Goal: Task Accomplishment & Management: Manage account settings

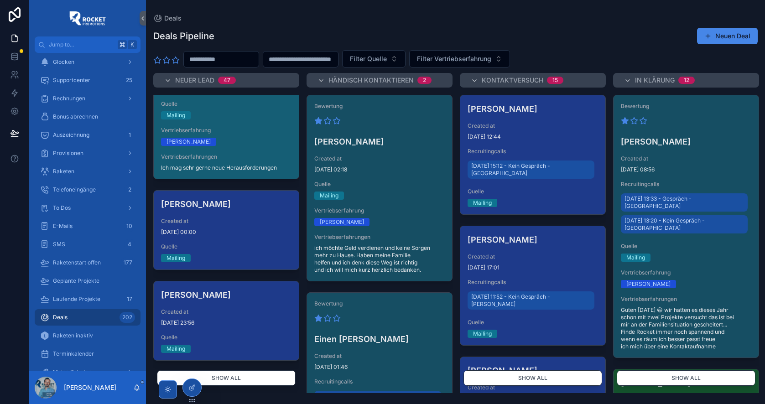
scroll to position [887, 0]
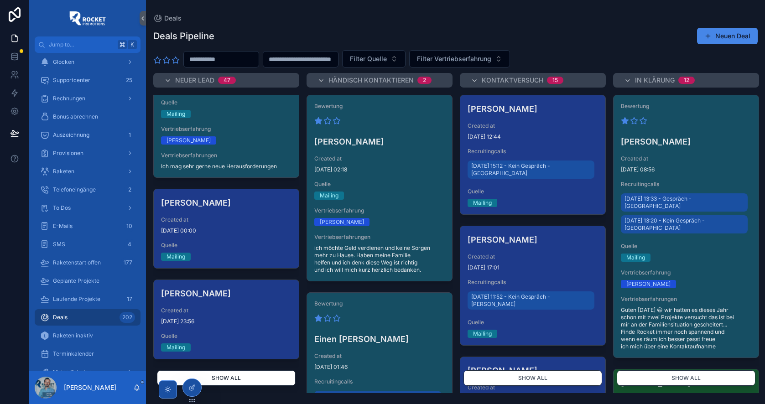
click at [232, 381] on button "Show all" at bounding box center [226, 378] width 139 height 16
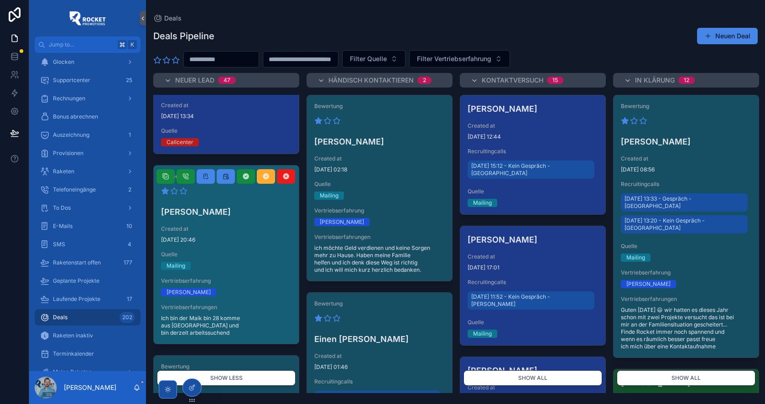
scroll to position [1814, 0]
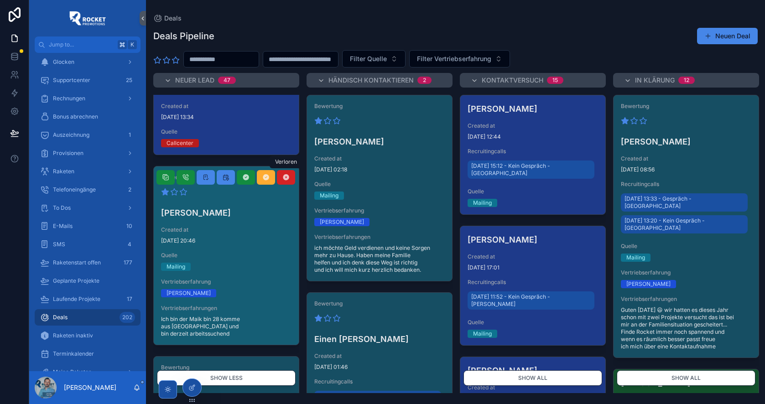
click at [288, 177] on icon "scrollable content" at bounding box center [285, 177] width 7 height 7
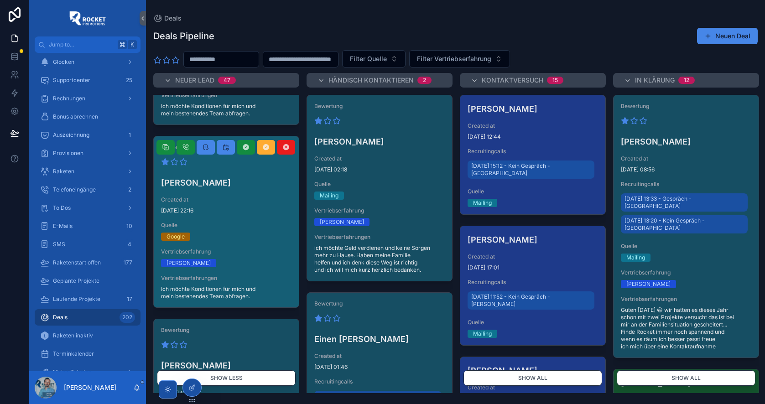
scroll to position [1394, 0]
click at [233, 212] on span "29.9.2025 22:16" at bounding box center [226, 211] width 130 height 7
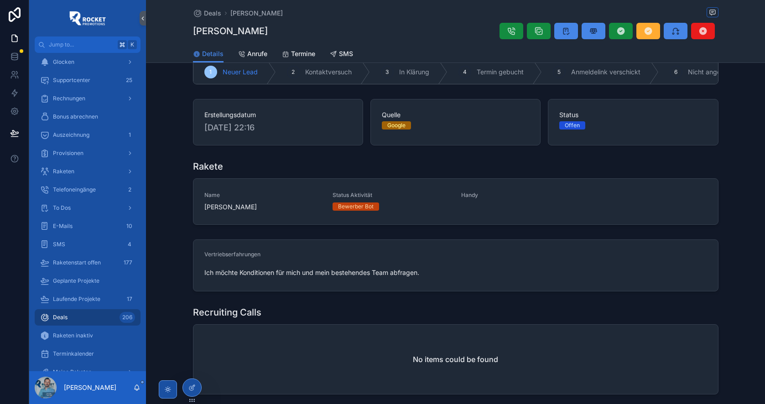
scroll to position [22, 0]
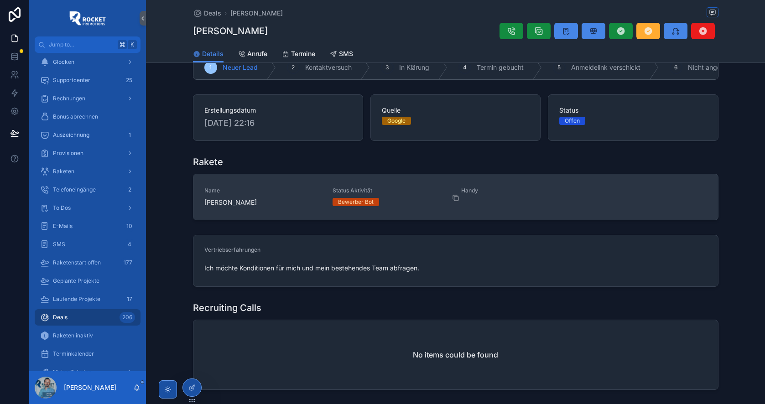
click at [461, 198] on span "scrollable content" at bounding box center [461, 198] width 0 height 0
click at [456, 202] on icon "scrollable content" at bounding box center [455, 197] width 7 height 7
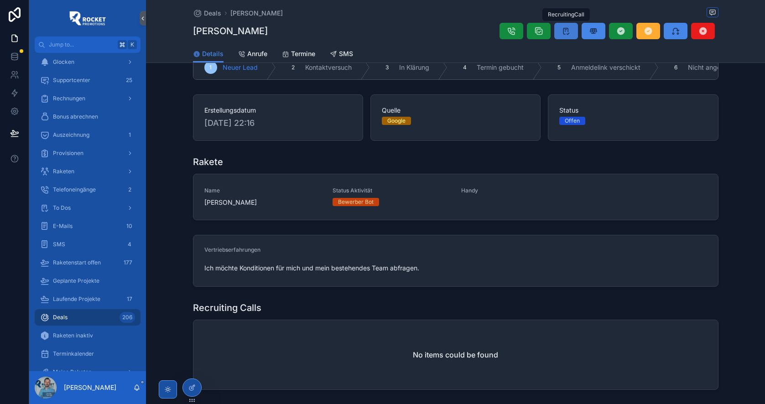
click at [568, 31] on icon "scrollable content" at bounding box center [566, 30] width 9 height 9
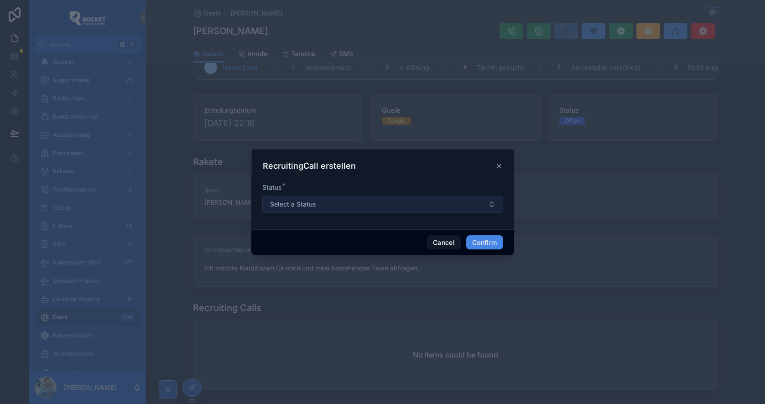
click at [390, 203] on button "Select a Status" at bounding box center [382, 204] width 241 height 17
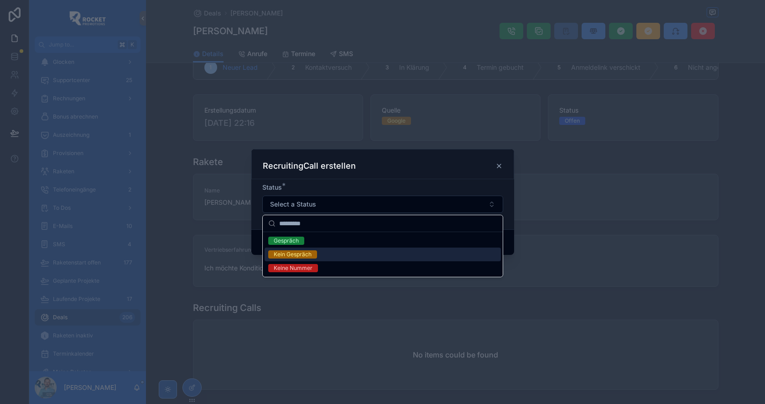
click at [348, 250] on div "Kein Gespräch" at bounding box center [383, 255] width 236 height 14
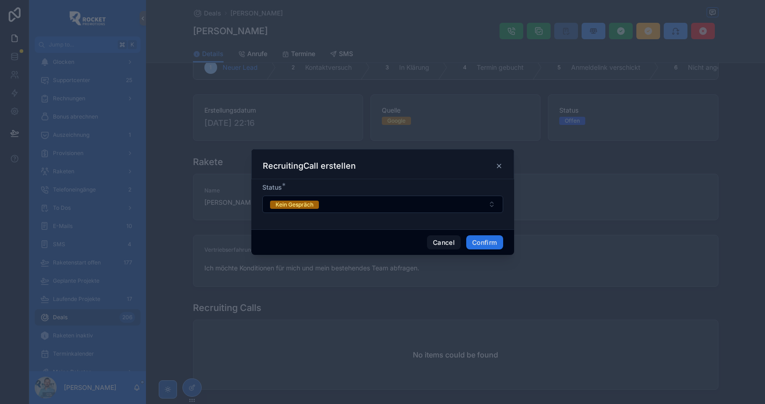
click at [489, 242] on button "Confirm" at bounding box center [484, 242] width 36 height 15
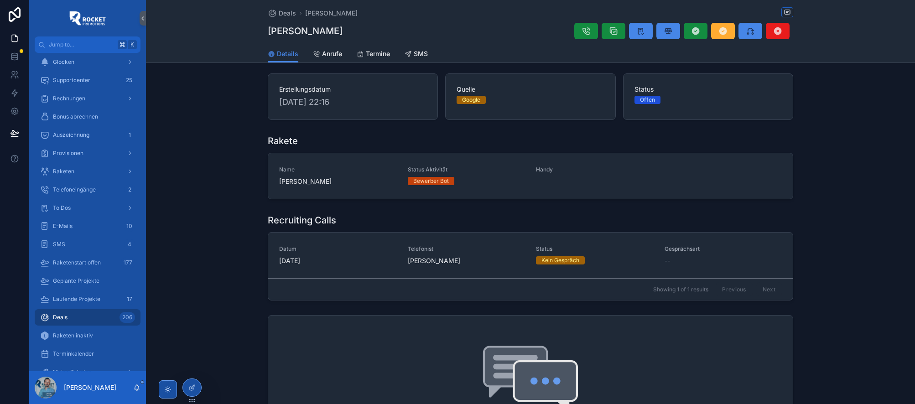
scroll to position [0, 0]
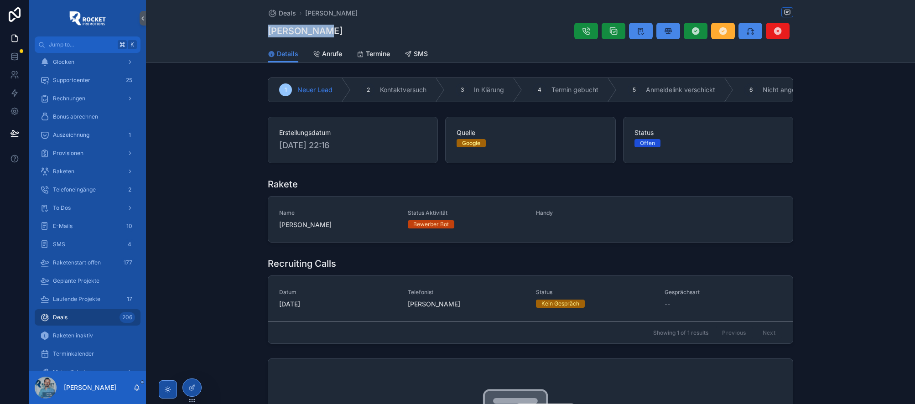
drag, startPoint x: 266, startPoint y: 30, endPoint x: 330, endPoint y: 30, distance: 64.3
click at [330, 30] on div "Deals Robin Harms Robin Harms Details Details Anrufe Termine SMS" at bounding box center [530, 31] width 769 height 63
copy h1 "Robin Harms"
click at [287, 11] on span "Deals" at bounding box center [287, 13] width 17 height 9
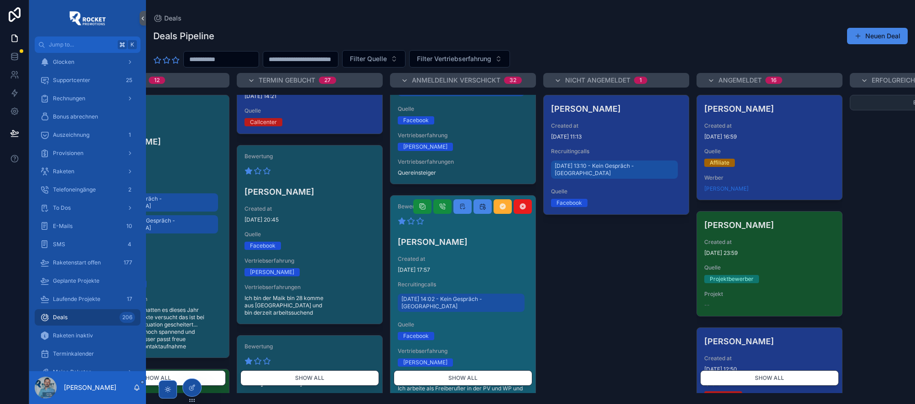
scroll to position [0, 528]
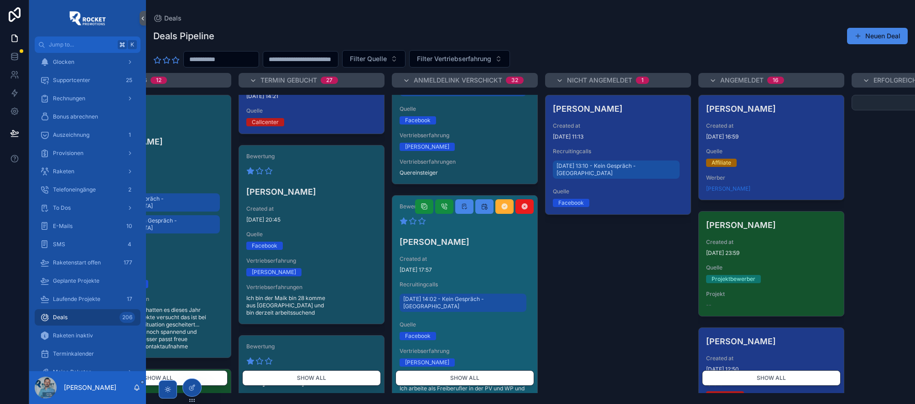
click at [494, 236] on h4 "Ralf Uebel" at bounding box center [465, 242] width 130 height 12
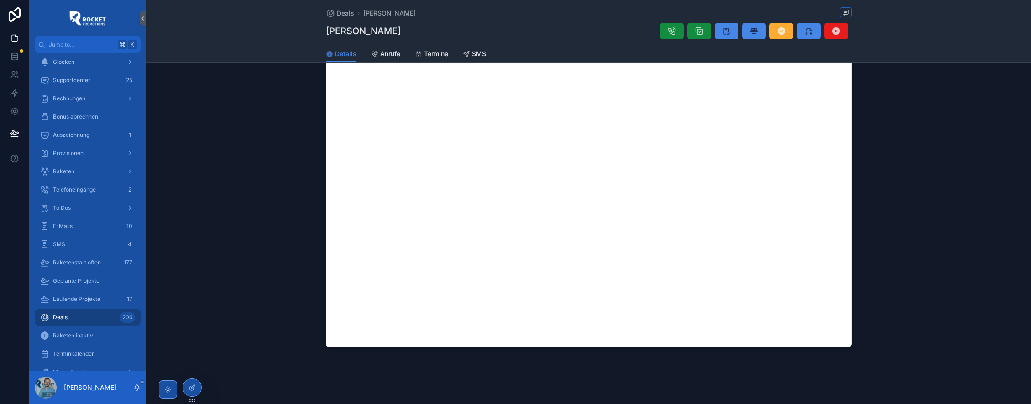
scroll to position [628, 0]
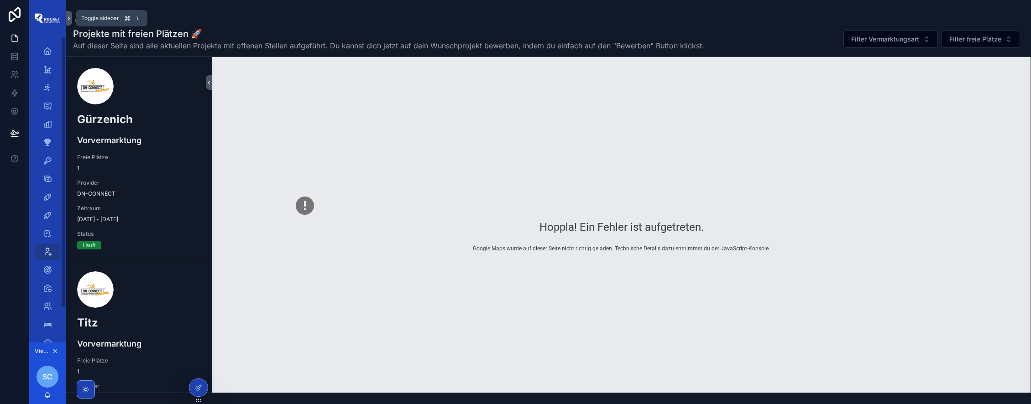
click at [70, 19] on icon "scrollable content" at bounding box center [69, 18] width 6 height 7
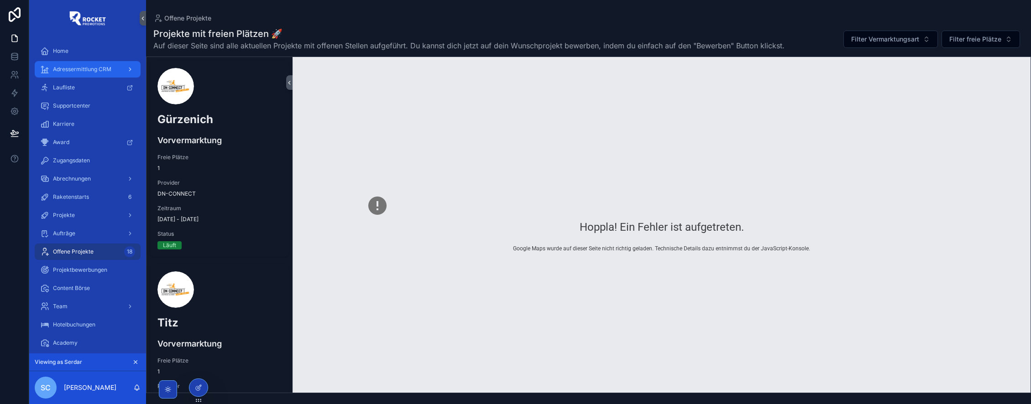
click at [77, 69] on span "Adressermittlung CRM" at bounding box center [82, 69] width 58 height 7
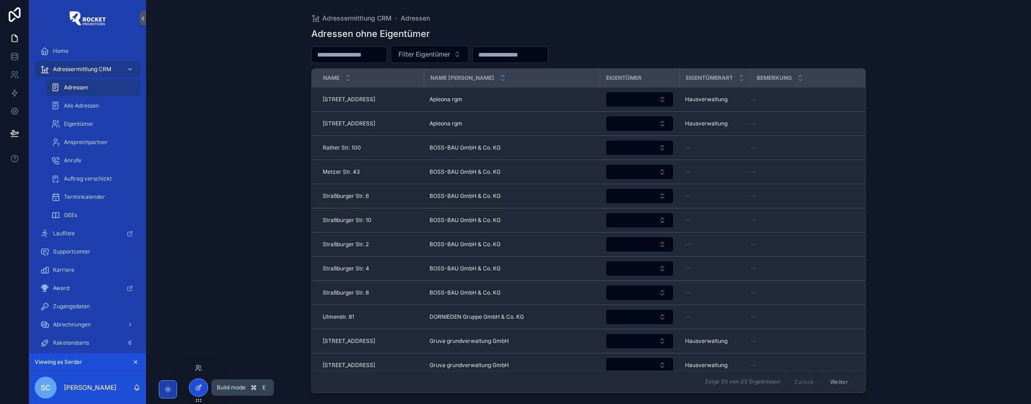
click at [196, 388] on icon at bounding box center [198, 387] width 7 height 7
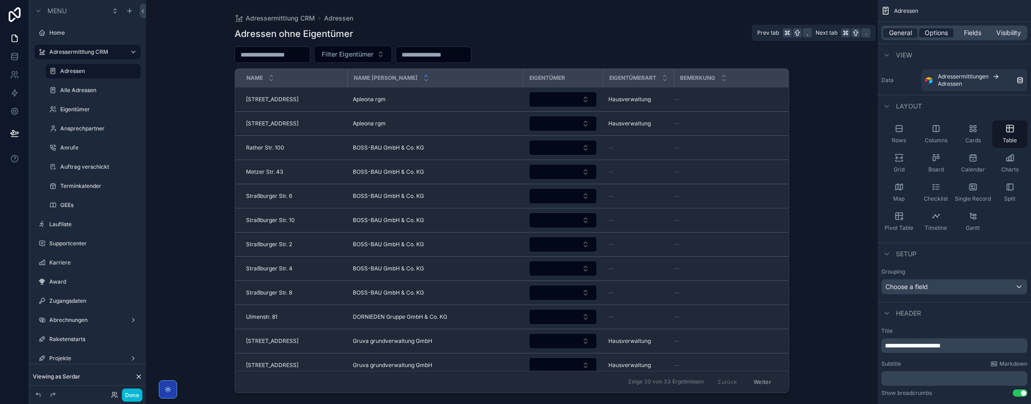
click at [936, 32] on span "Options" at bounding box center [935, 32] width 23 height 9
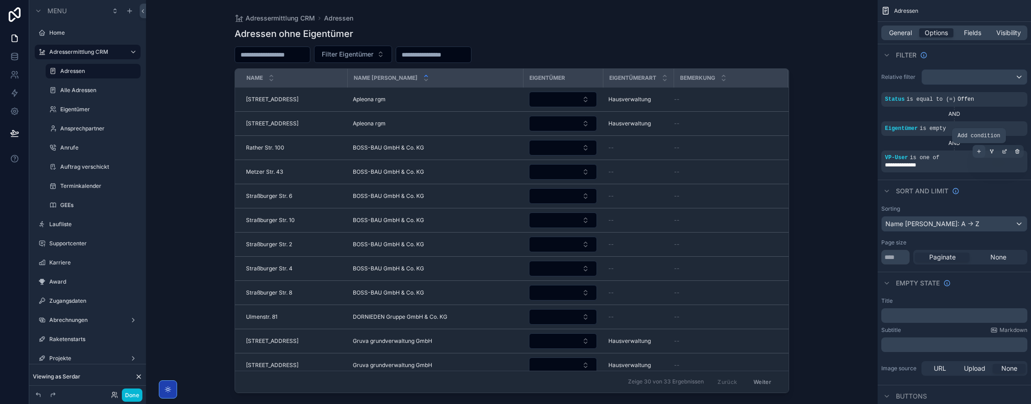
click at [979, 151] on icon "scrollable content" at bounding box center [978, 151] width 3 height 0
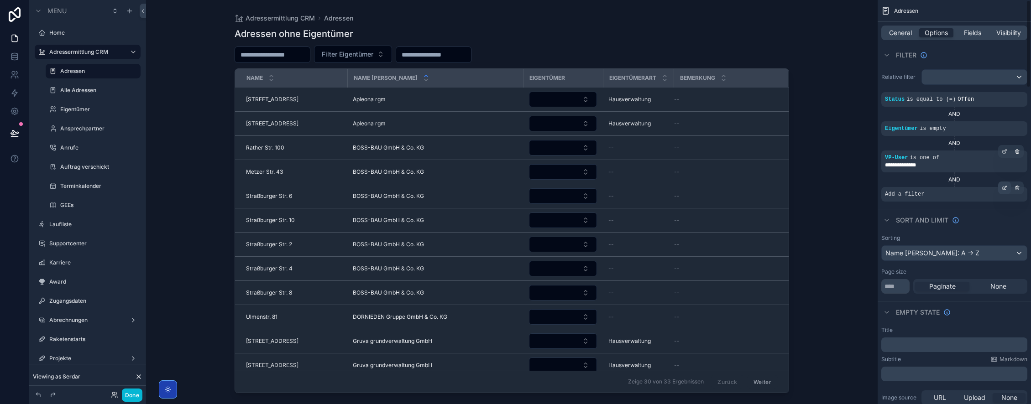
click at [1006, 188] on icon "scrollable content" at bounding box center [1003, 187] width 5 height 5
click at [776, 182] on span "Select a field" at bounding box center [788, 181] width 39 height 8
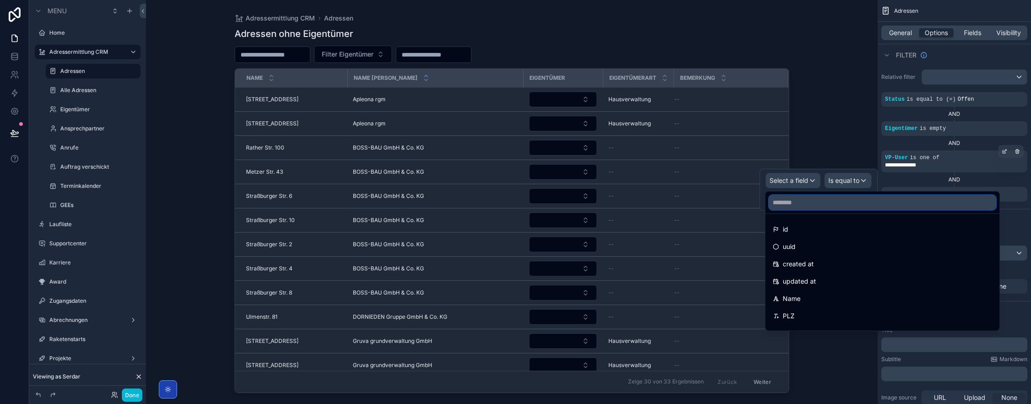
click at [795, 206] on input "text" at bounding box center [882, 202] width 227 height 15
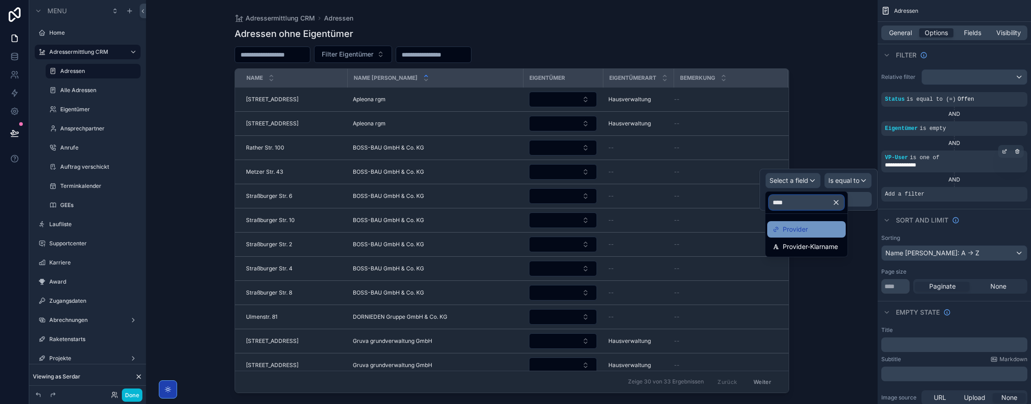
type input "****"
click at [814, 232] on div "Provider" at bounding box center [806, 229] width 68 height 11
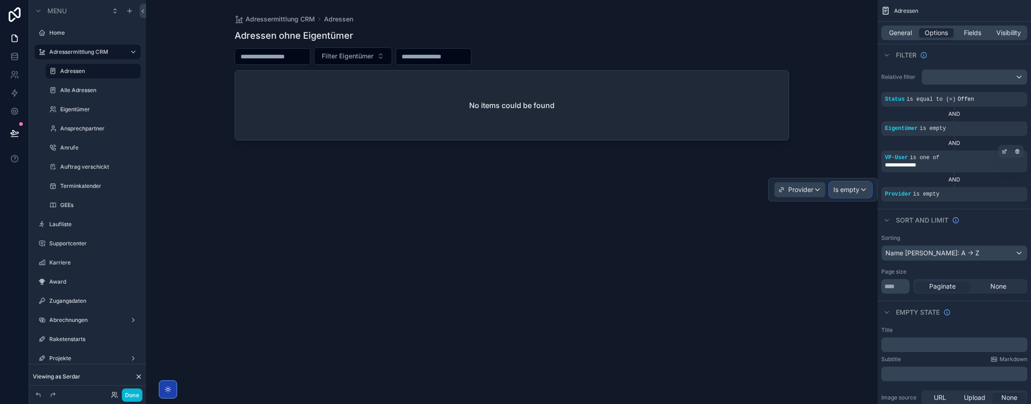
click at [857, 187] on span "Is empty" at bounding box center [846, 189] width 26 height 9
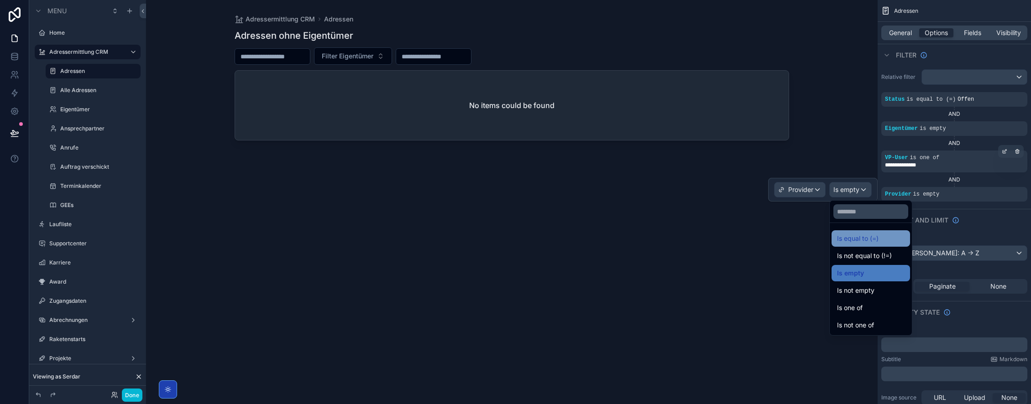
click at [860, 236] on span "Is equal to (=)" at bounding box center [858, 238] width 42 height 11
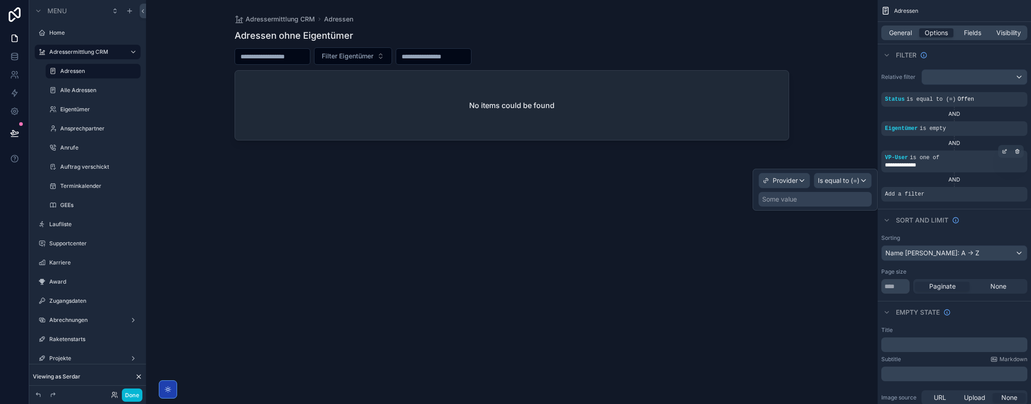
drag, startPoint x: 819, startPoint y: 197, endPoint x: 818, endPoint y: 204, distance: 6.9
click at [819, 197] on div "Some value" at bounding box center [814, 199] width 113 height 15
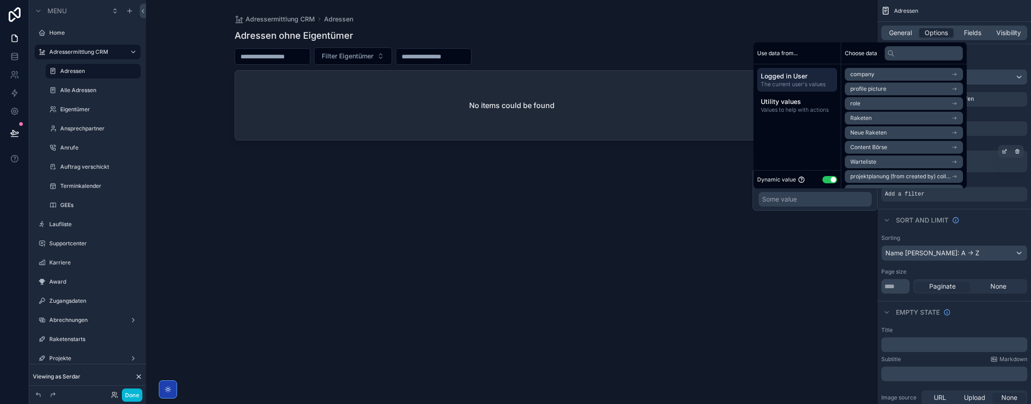
click at [812, 203] on div "Some value" at bounding box center [814, 199] width 113 height 15
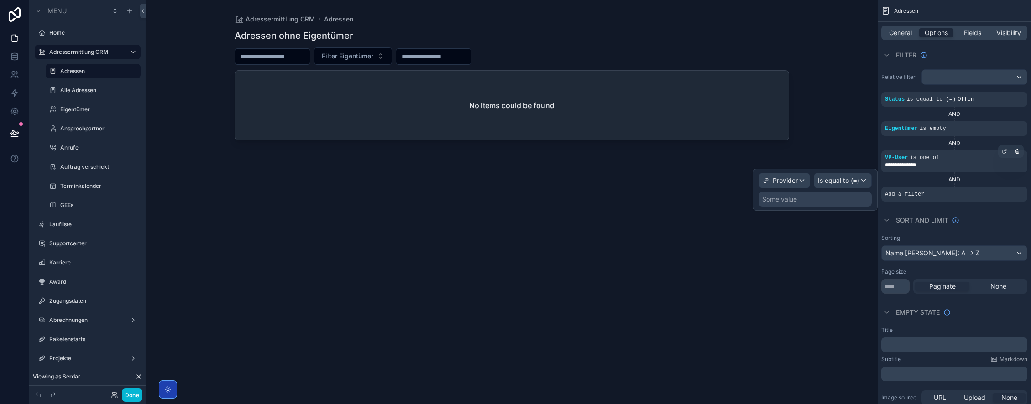
click at [776, 198] on div "Some value" at bounding box center [779, 199] width 35 height 9
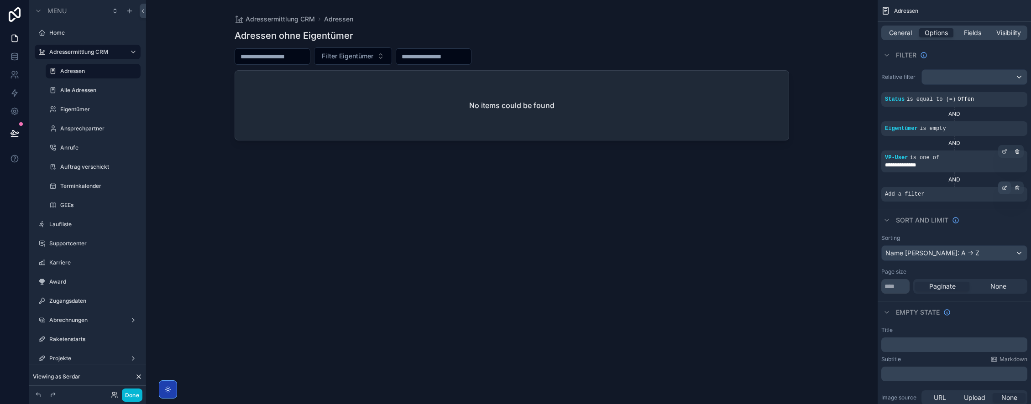
click at [1006, 189] on icon "scrollable content" at bounding box center [1003, 187] width 5 height 5
click at [794, 182] on span "Provider" at bounding box center [784, 180] width 25 height 9
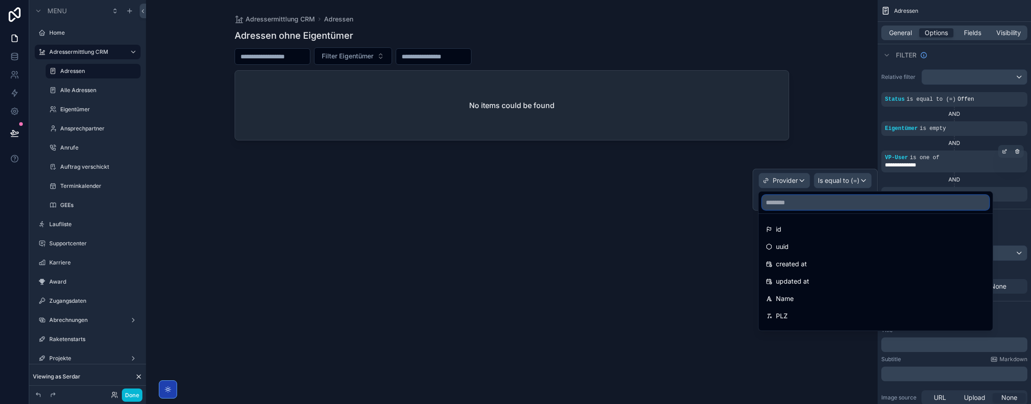
click at [789, 202] on input "text" at bounding box center [875, 202] width 227 height 15
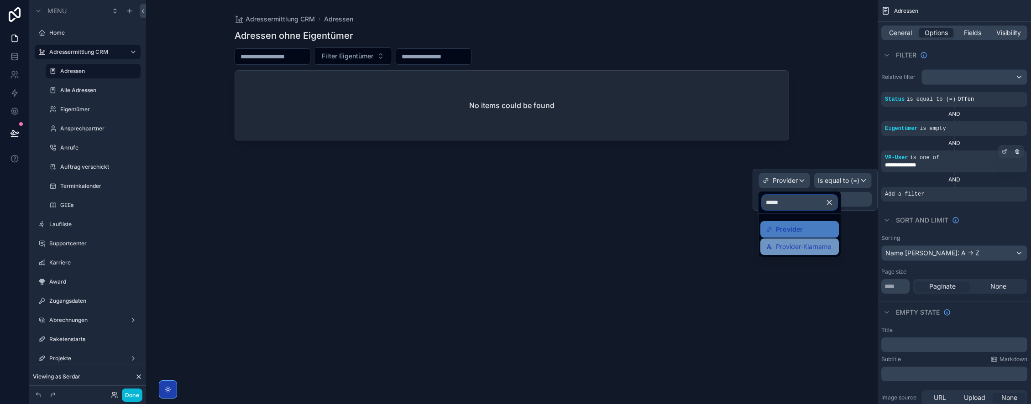
type input "*****"
drag, startPoint x: 811, startPoint y: 244, endPoint x: 823, endPoint y: 224, distance: 22.7
click at [812, 244] on span "Provider-Klarname" at bounding box center [803, 246] width 55 height 11
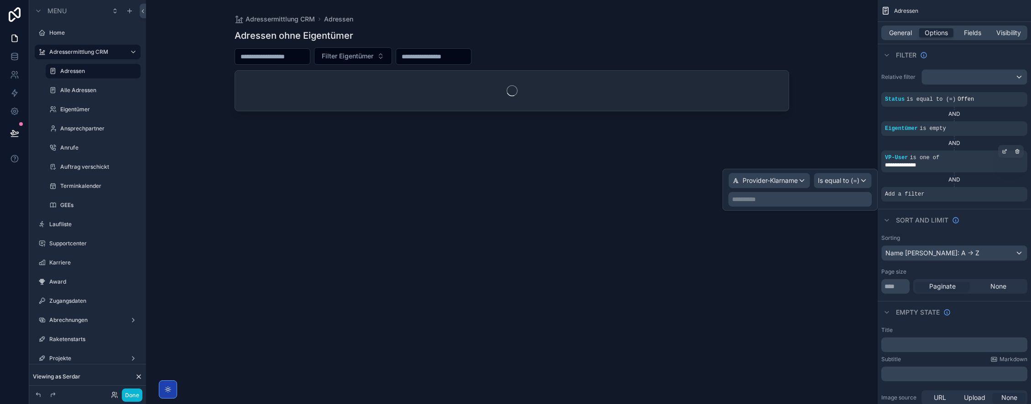
click at [808, 203] on p "**********" at bounding box center [801, 199] width 138 height 9
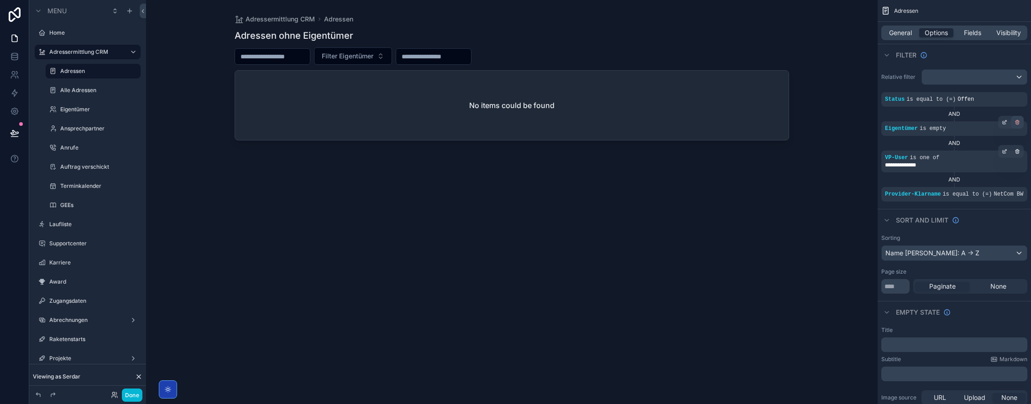
click at [1019, 123] on icon "scrollable content" at bounding box center [1016, 122] width 5 height 5
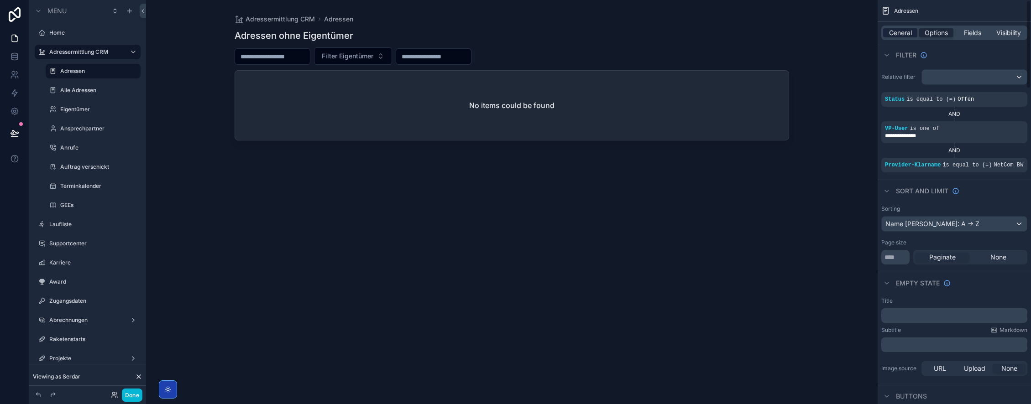
click at [900, 31] on span "General" at bounding box center [900, 32] width 23 height 9
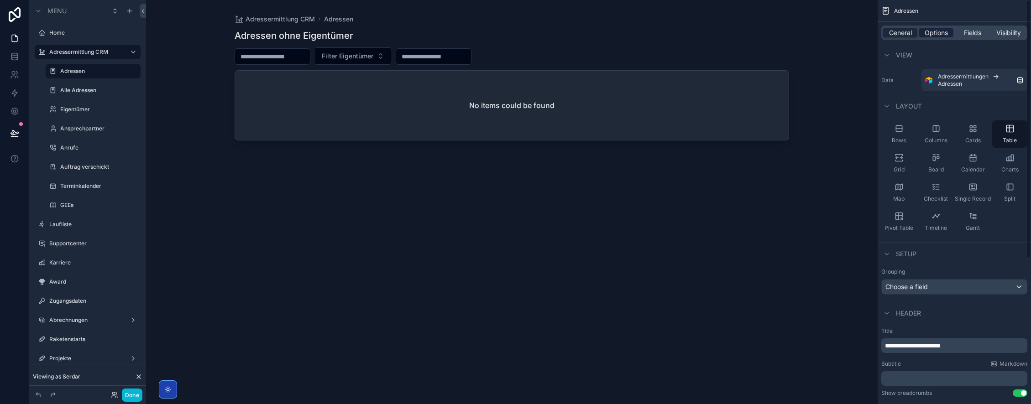
click at [938, 32] on span "Options" at bounding box center [935, 32] width 23 height 9
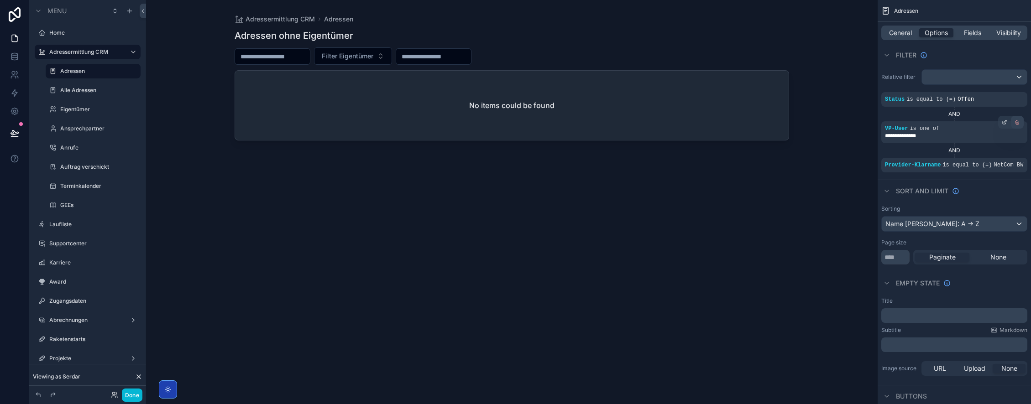
click at [1017, 122] on icon "scrollable content" at bounding box center [1016, 122] width 5 height 5
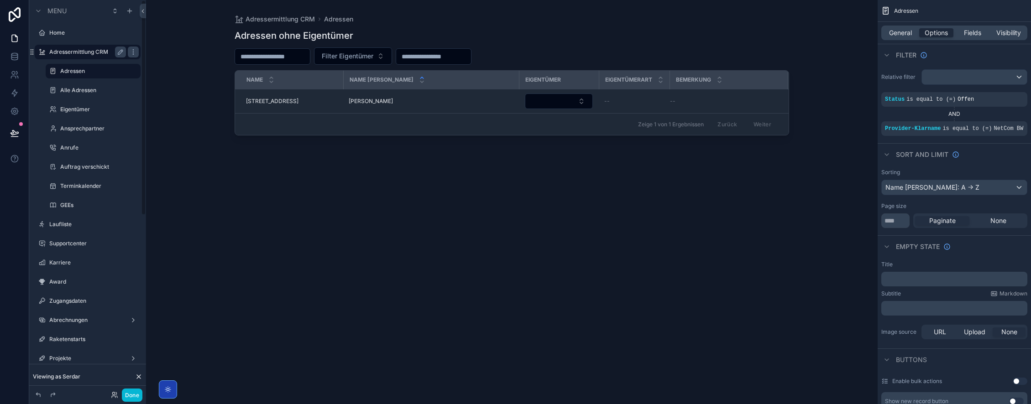
click at [91, 51] on label "Adressermittlung CRM" at bounding box center [85, 51] width 73 height 7
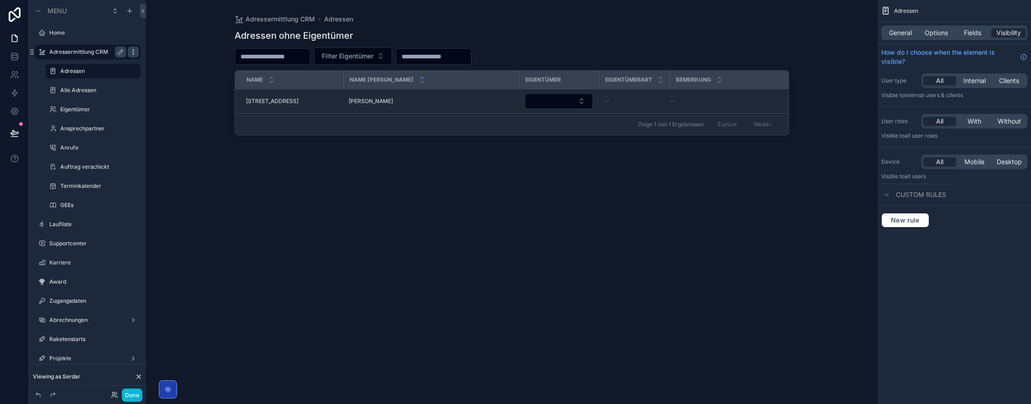
click at [132, 50] on icon "scrollable content" at bounding box center [133, 51] width 7 height 7
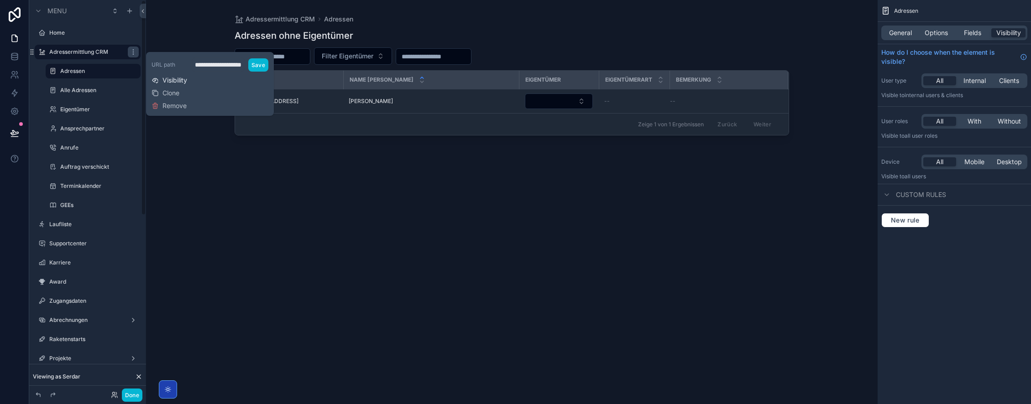
click at [170, 81] on span "Visibility" at bounding box center [174, 80] width 25 height 9
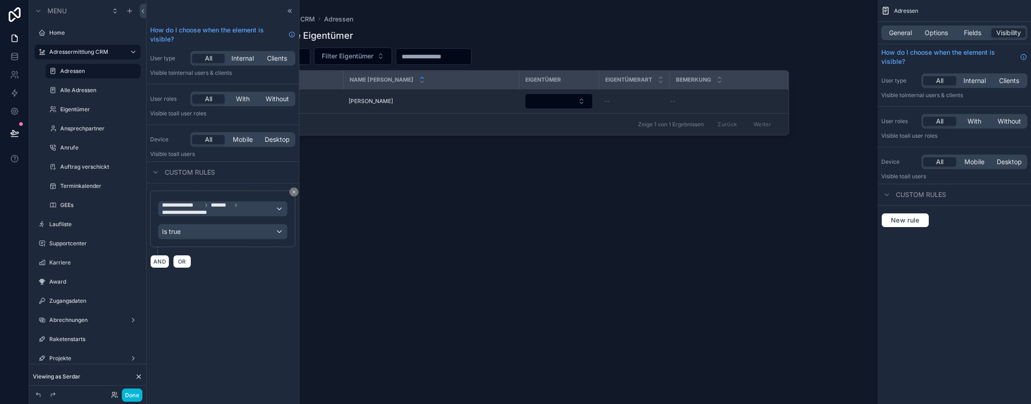
click at [514, 208] on div "scrollable content" at bounding box center [512, 196] width 584 height 393
click at [292, 10] on icon at bounding box center [289, 10] width 7 height 7
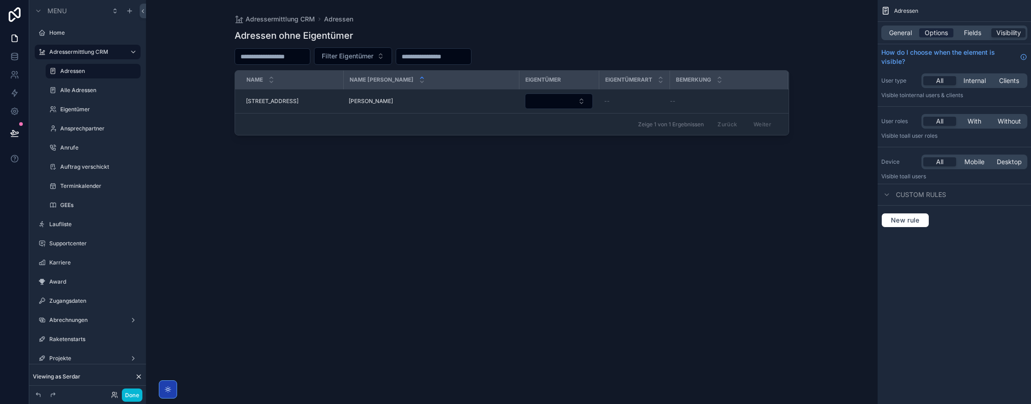
click at [937, 34] on span "Options" at bounding box center [935, 32] width 23 height 9
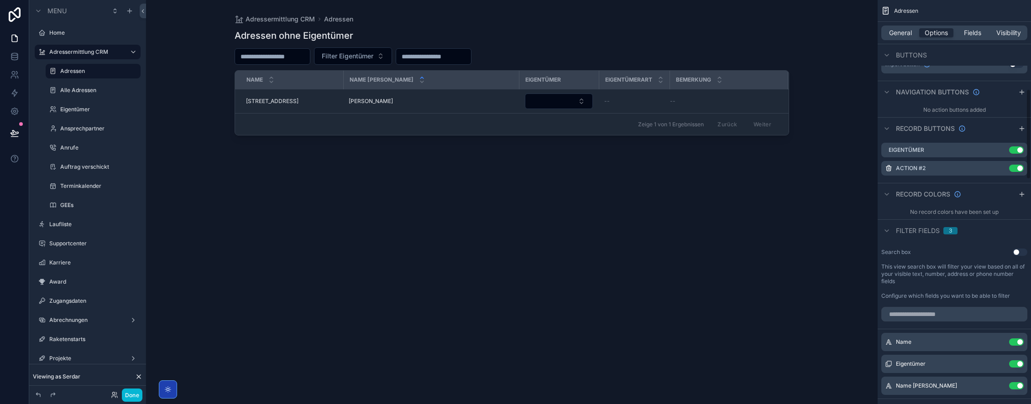
scroll to position [368, 0]
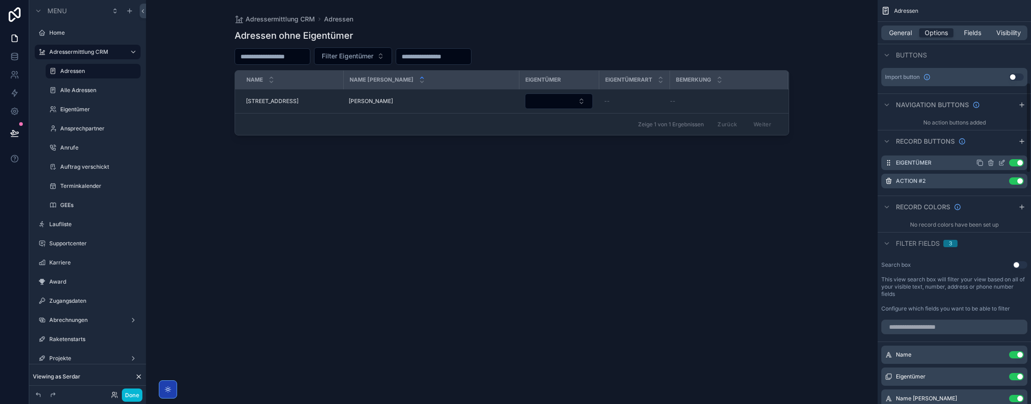
click at [1016, 167] on button "Use setting" at bounding box center [1016, 162] width 15 height 7
click at [979, 29] on span "Fields" at bounding box center [972, 32] width 17 height 9
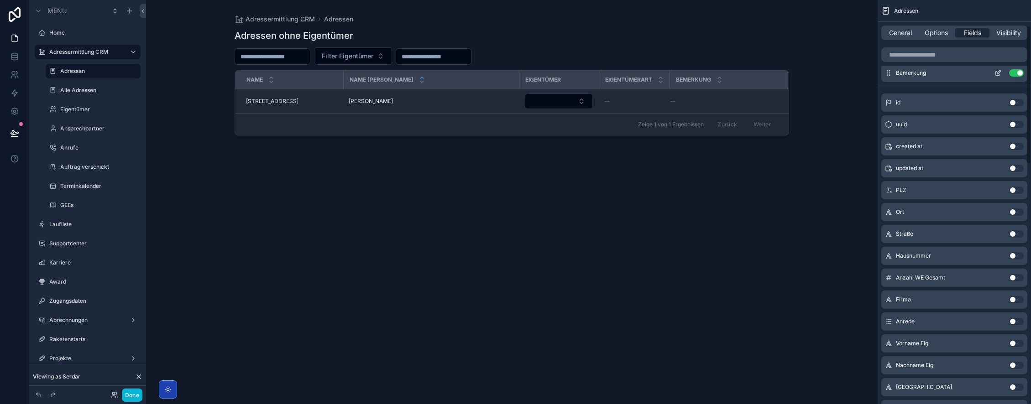
scroll to position [0, 0]
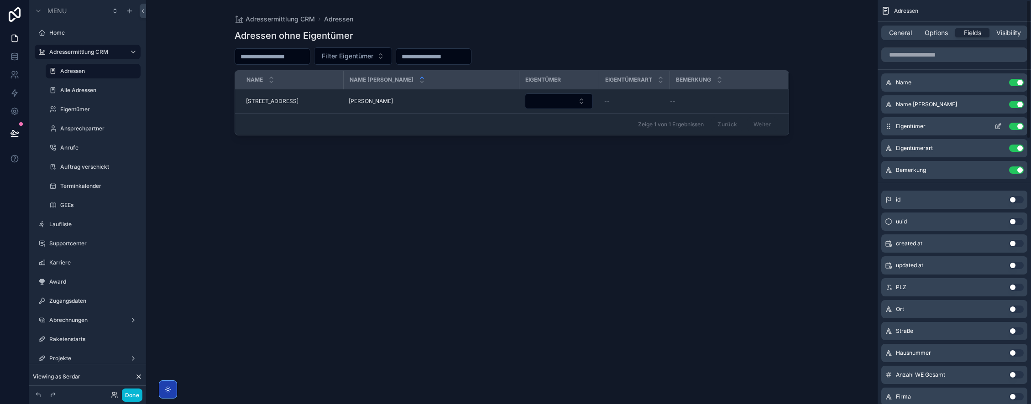
click at [1017, 126] on button "Use setting" at bounding box center [1016, 126] width 15 height 7
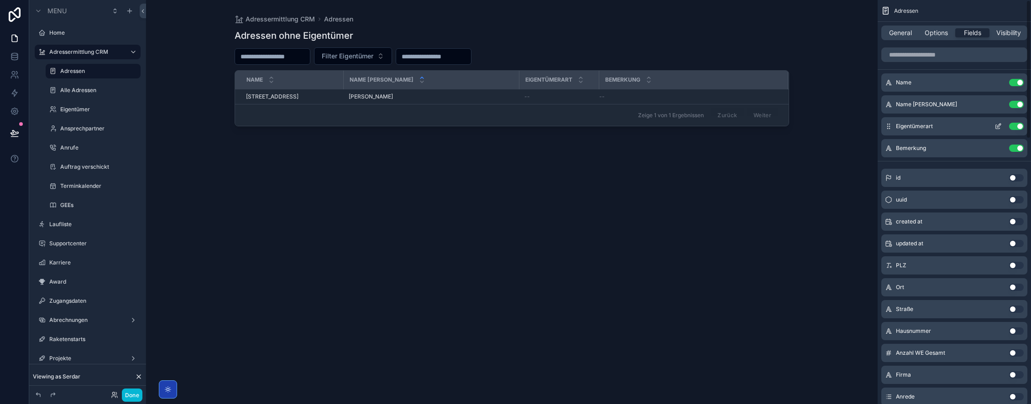
click at [1016, 125] on button "Use setting" at bounding box center [1016, 126] width 15 height 7
click at [317, 231] on div "Adressen ohne Eigentümer Filter Eigentümer Name Name Kunde Bemerkung [STREET_AD…" at bounding box center [511, 209] width 554 height 370
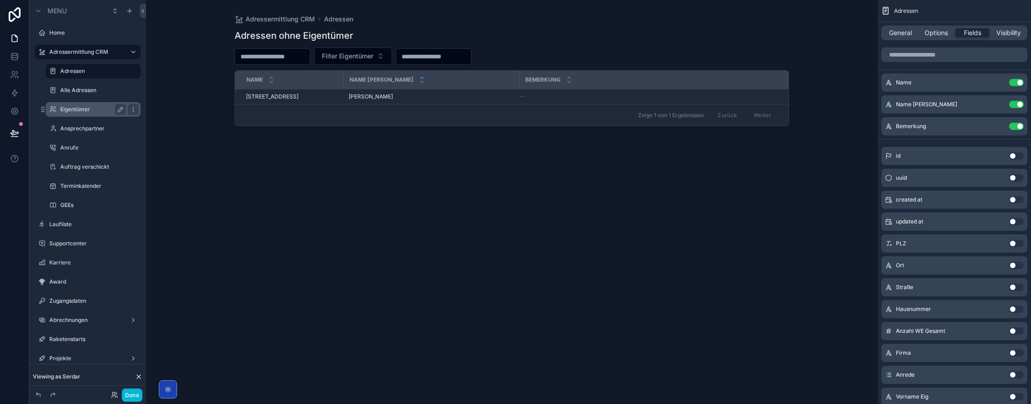
click at [97, 109] on label "Eigentümer" at bounding box center [91, 109] width 62 height 7
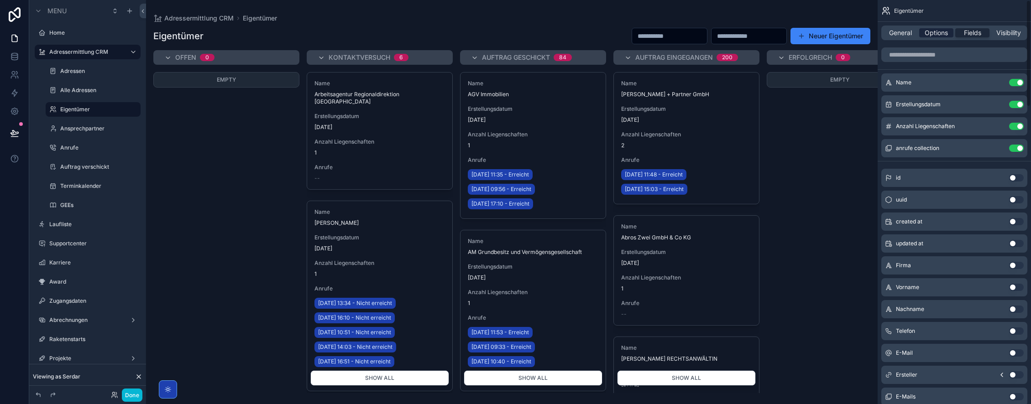
click at [940, 34] on span "Options" at bounding box center [935, 32] width 23 height 9
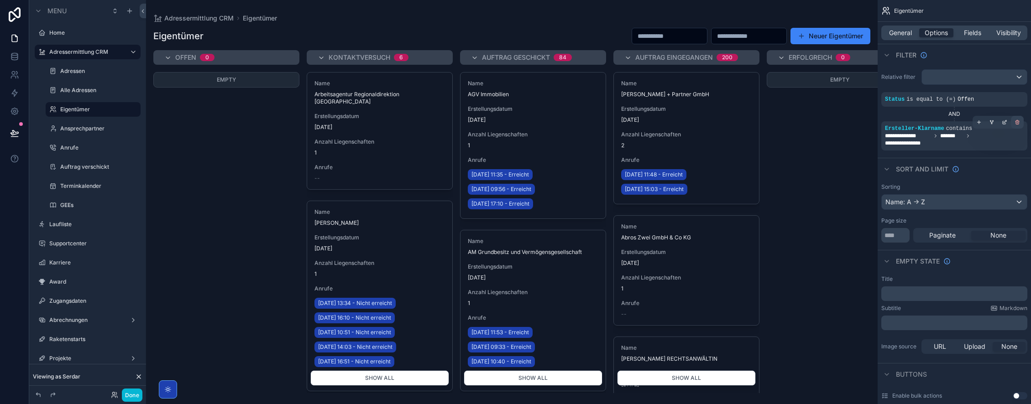
click at [1017, 123] on icon "scrollable content" at bounding box center [1017, 122] width 0 height 1
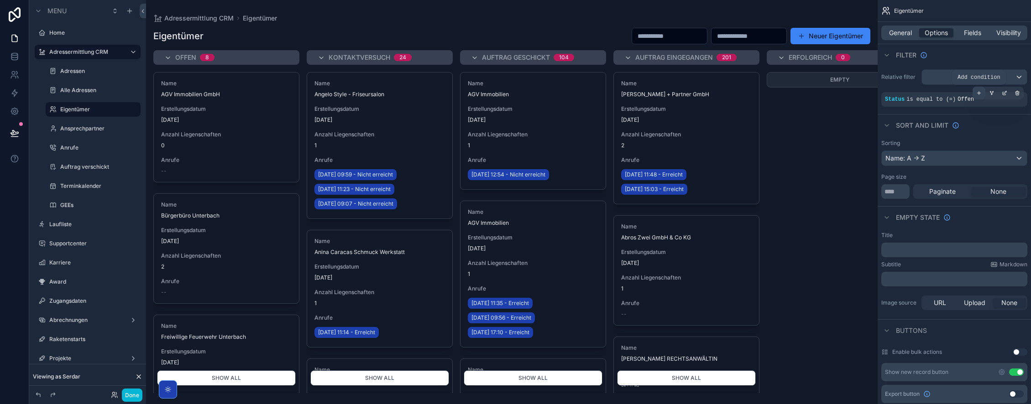
click at [978, 92] on icon "scrollable content" at bounding box center [978, 92] width 5 height 5
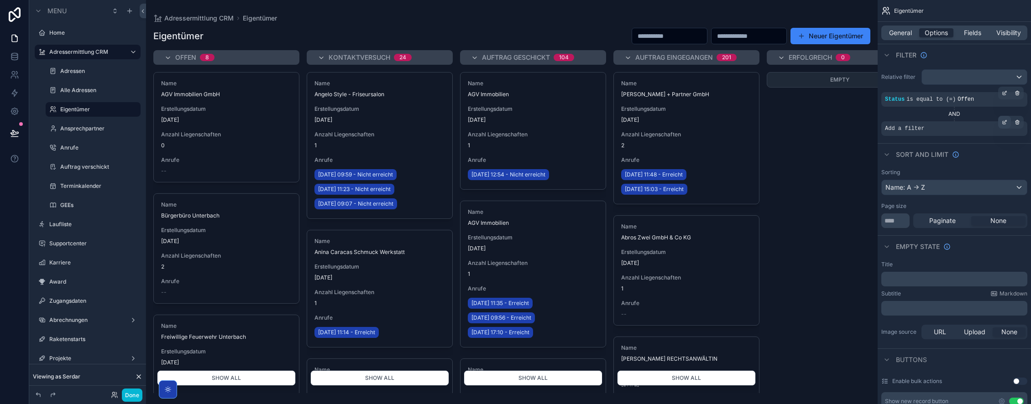
click at [1005, 119] on div "scrollable content" at bounding box center [1004, 122] width 13 height 13
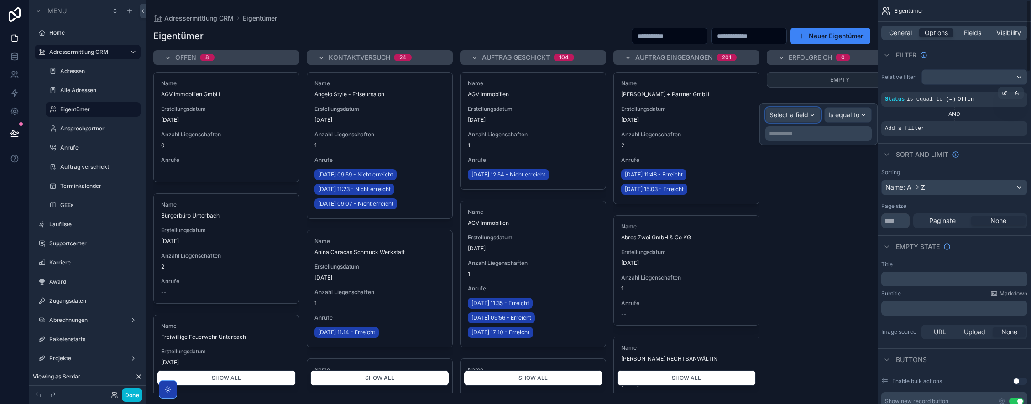
click at [796, 115] on span "Select a field" at bounding box center [788, 115] width 39 height 8
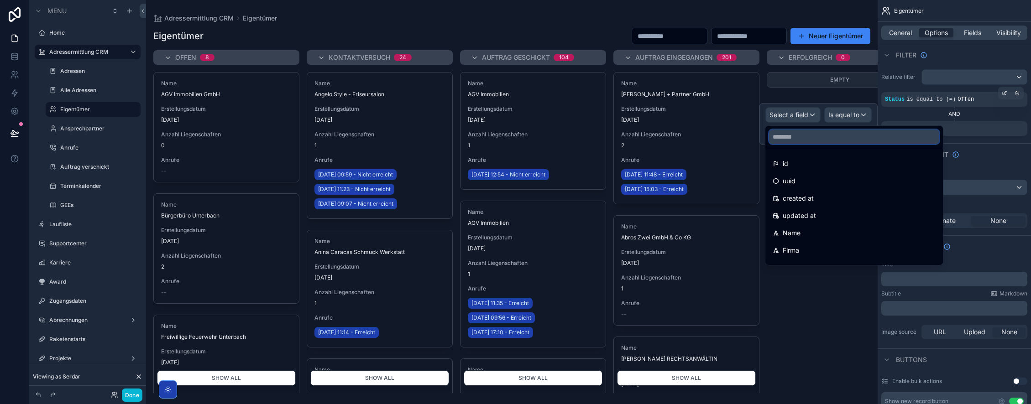
click at [792, 139] on input "text" at bounding box center [854, 137] width 170 height 15
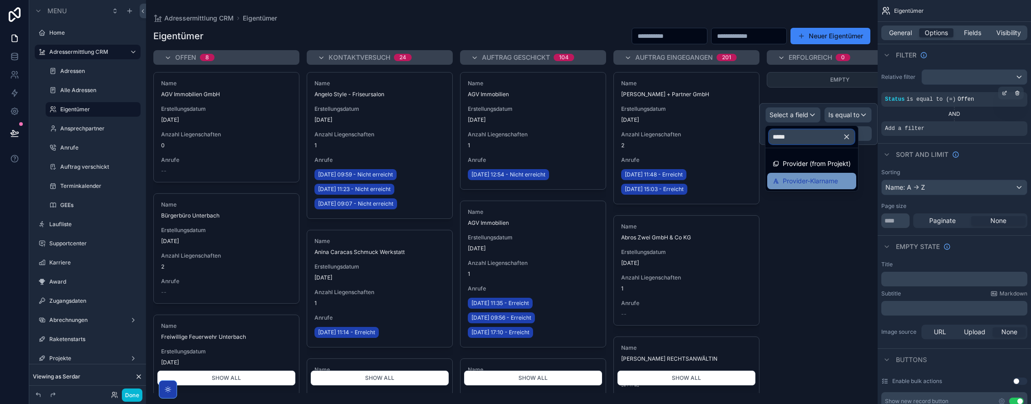
type input "*****"
click at [813, 183] on span "Provider-Klarname" at bounding box center [809, 181] width 55 height 11
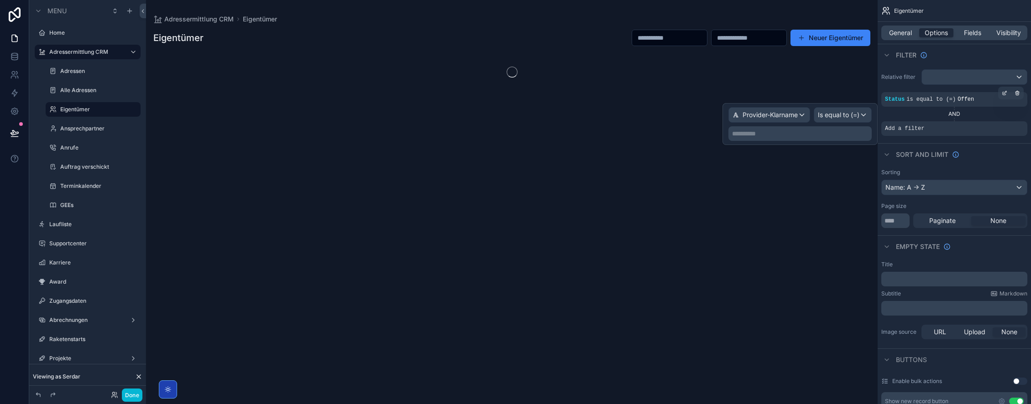
click at [795, 135] on p "**********" at bounding box center [801, 133] width 138 height 9
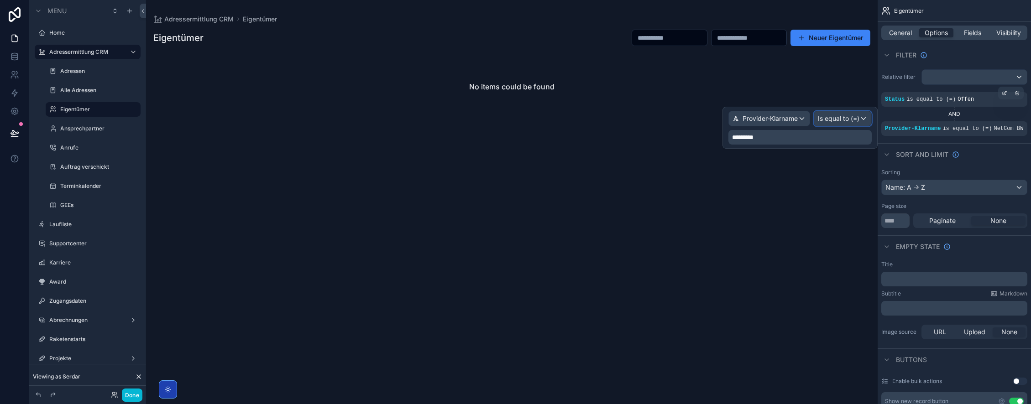
click at [852, 119] on span "Is equal to (=)" at bounding box center [839, 118] width 42 height 9
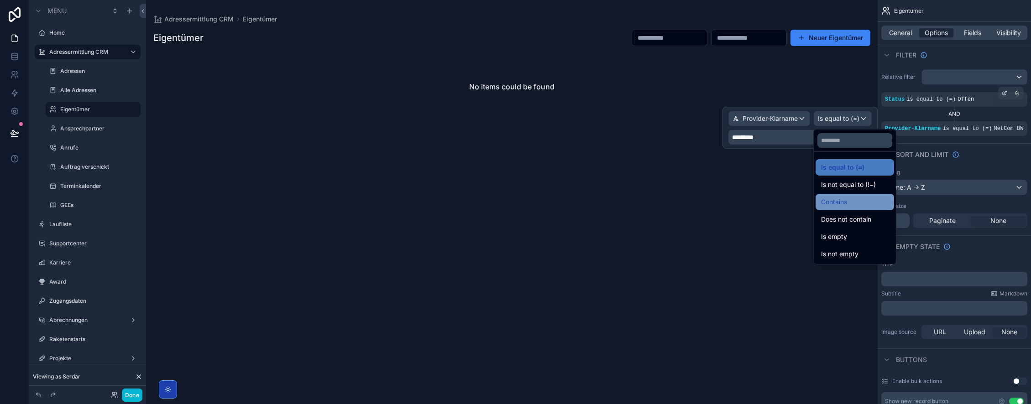
click at [843, 202] on span "Contains" at bounding box center [834, 202] width 26 height 11
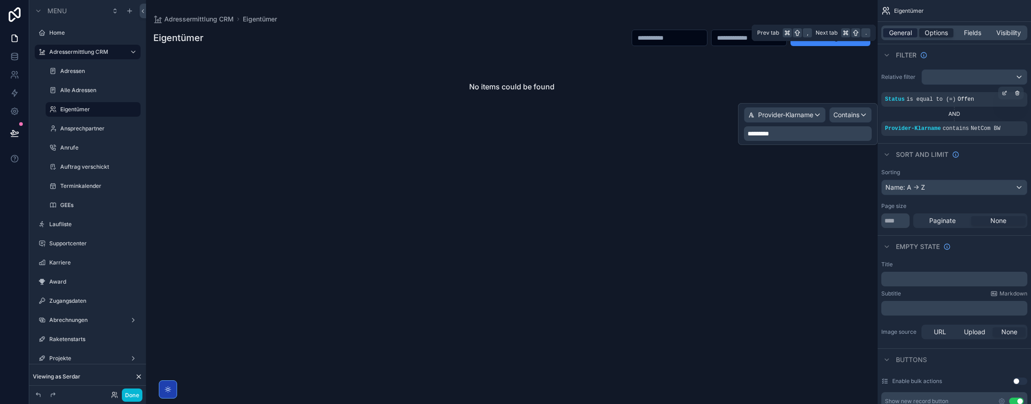
click at [901, 33] on span "General" at bounding box center [900, 32] width 23 height 9
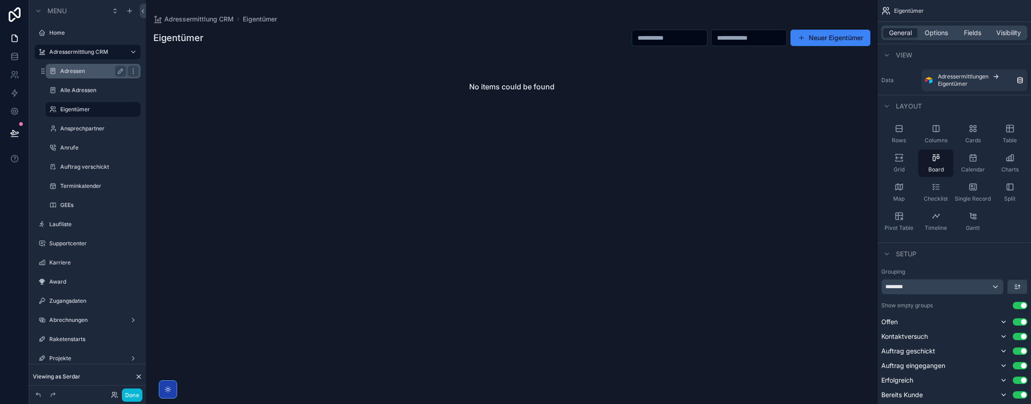
click at [80, 69] on label "Adressen" at bounding box center [91, 71] width 62 height 7
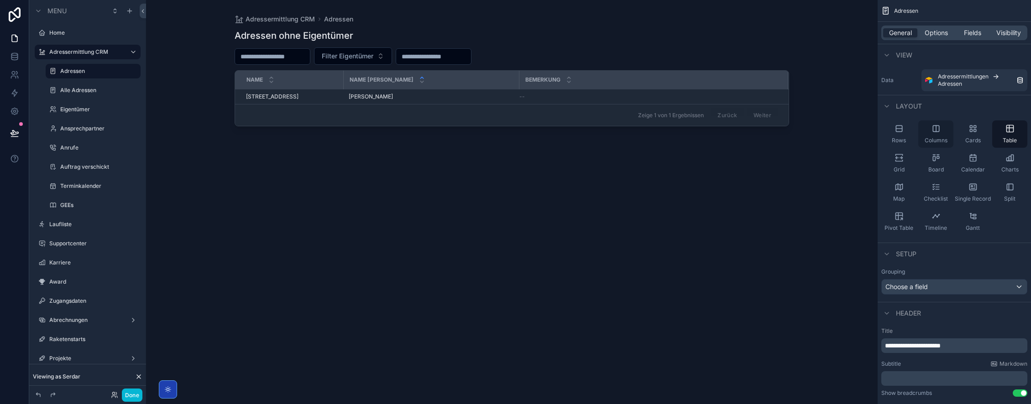
click at [933, 132] on icon "scrollable content" at bounding box center [935, 128] width 9 height 9
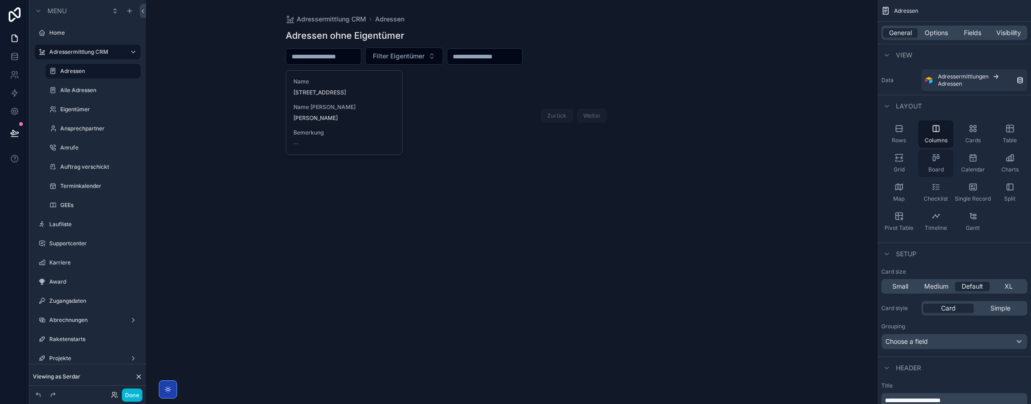
click at [939, 163] on div "Board" at bounding box center [935, 163] width 35 height 27
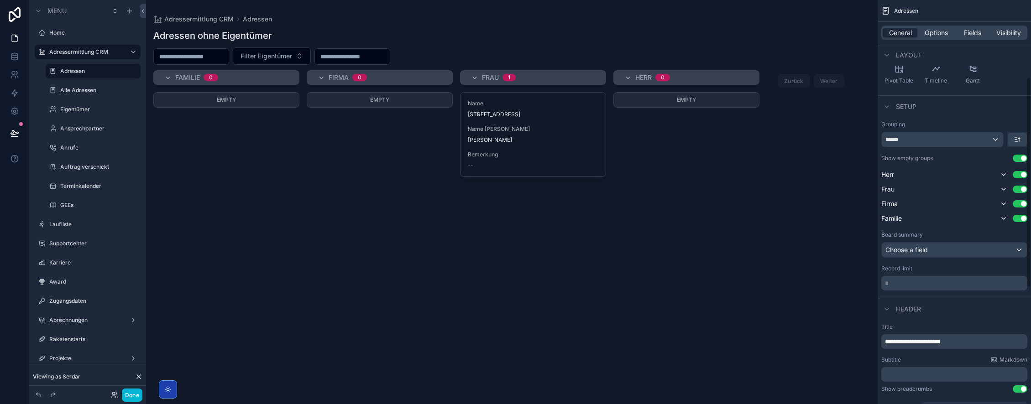
scroll to position [148, 0]
click at [901, 283] on p "* ﻿" at bounding box center [955, 282] width 141 height 9
click at [916, 295] on div "**********" at bounding box center [953, 232] width 153 height 761
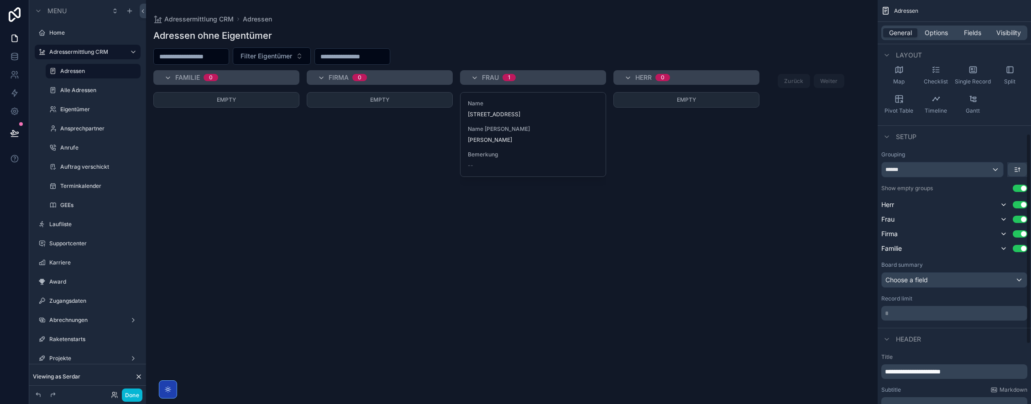
scroll to position [63, 0]
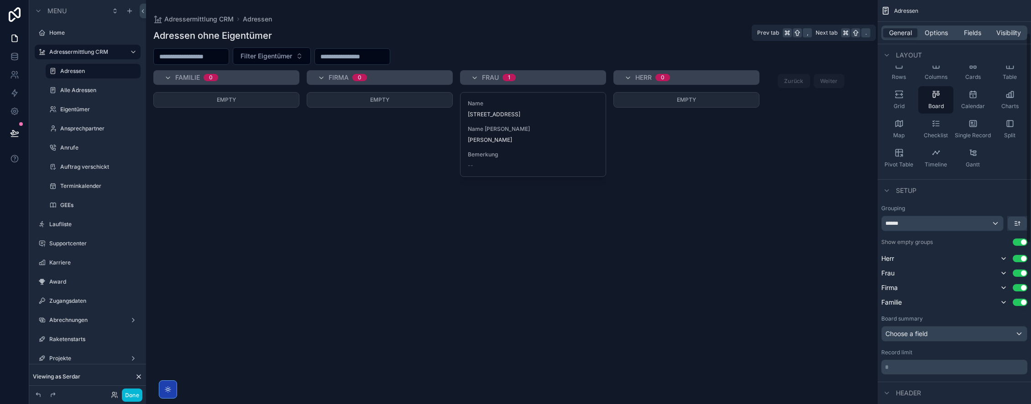
drag, startPoint x: 933, startPoint y: 32, endPoint x: 941, endPoint y: 39, distance: 11.0
click at [933, 32] on span "Options" at bounding box center [935, 32] width 23 height 9
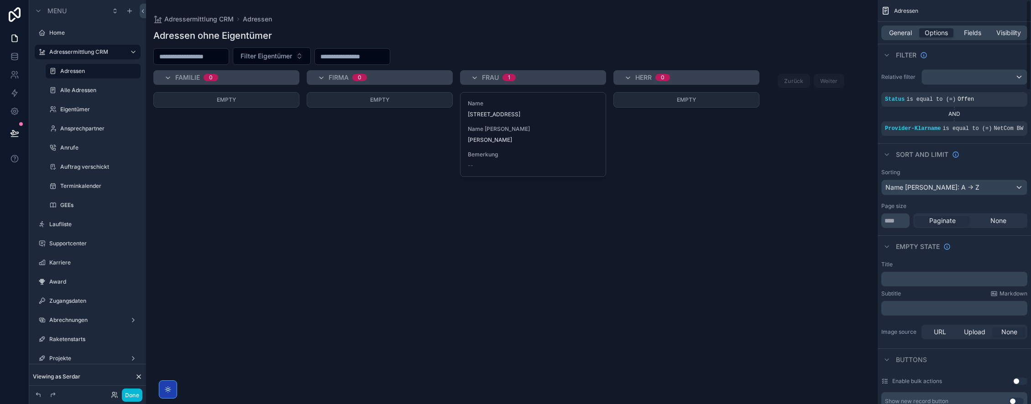
scroll to position [2, 0]
click at [900, 226] on input "**" at bounding box center [895, 219] width 28 height 15
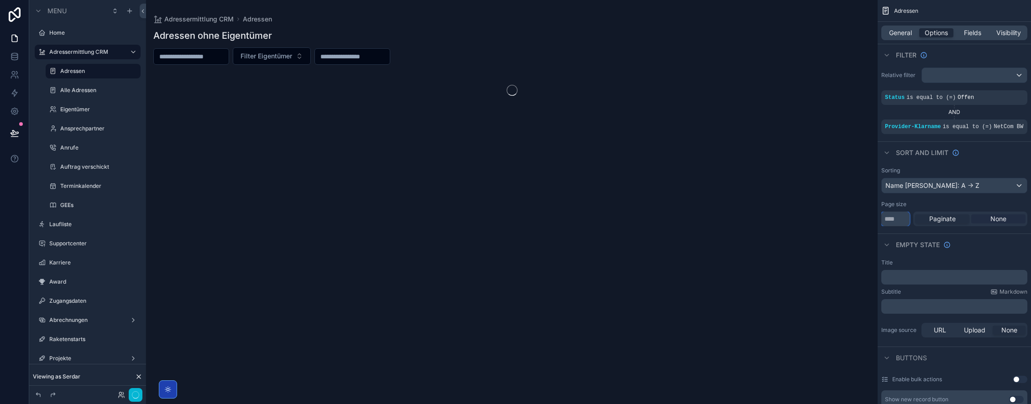
type input "****"
click at [1005, 224] on span "None" at bounding box center [998, 218] width 16 height 9
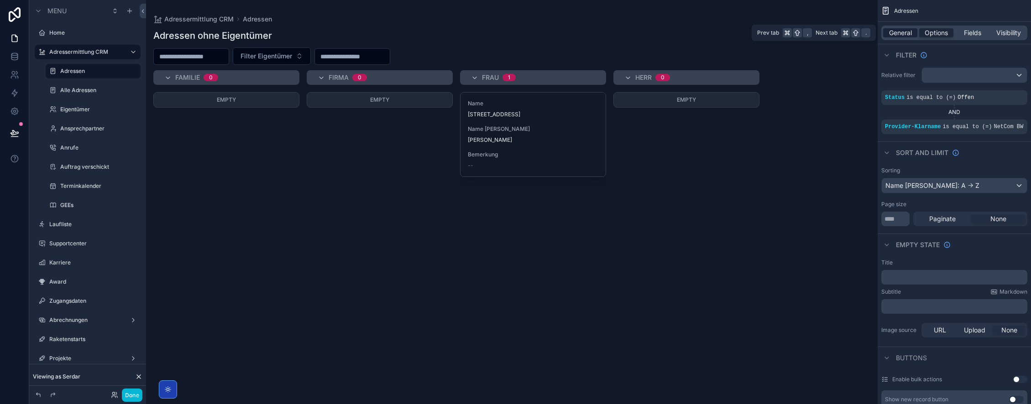
click at [907, 34] on span "General" at bounding box center [900, 32] width 23 height 9
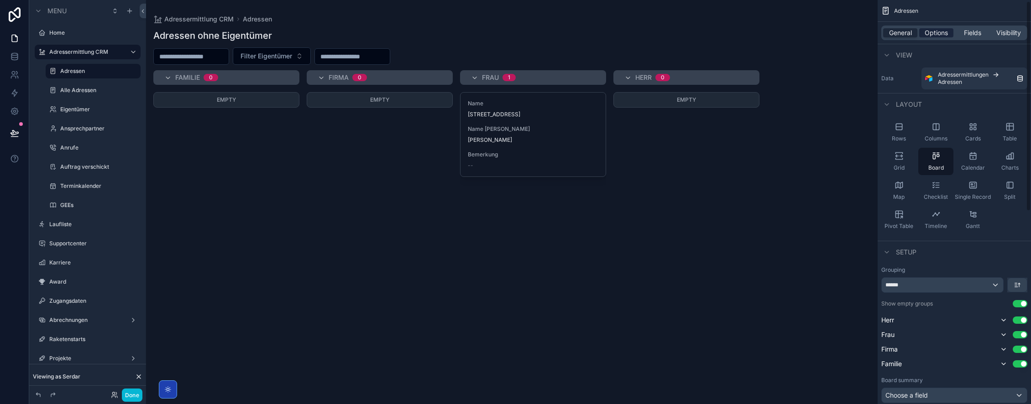
click at [942, 33] on span "Options" at bounding box center [935, 32] width 23 height 9
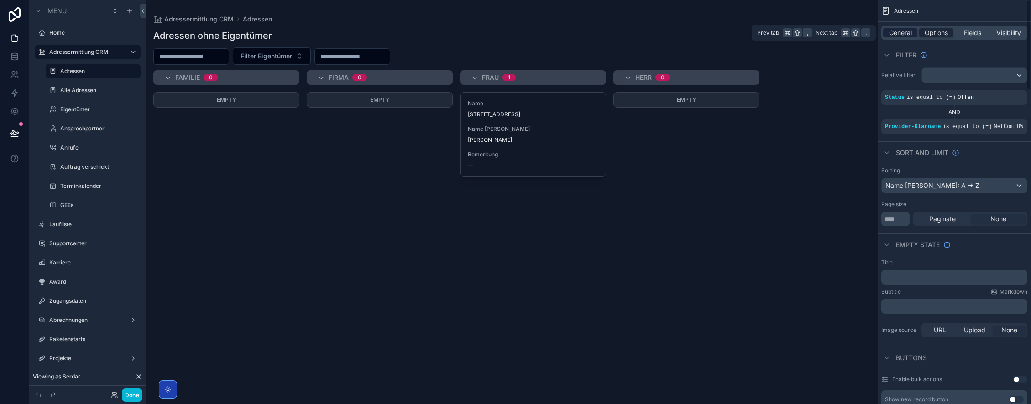
click at [899, 32] on span "General" at bounding box center [900, 32] width 23 height 9
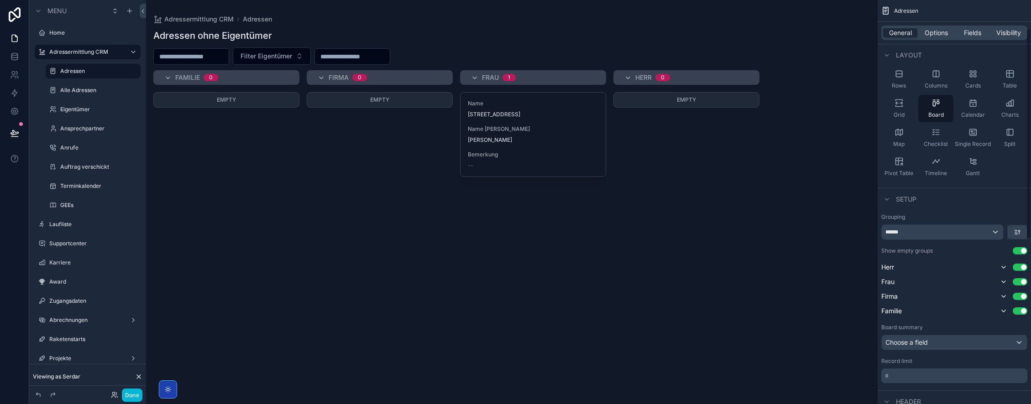
scroll to position [73, 0]
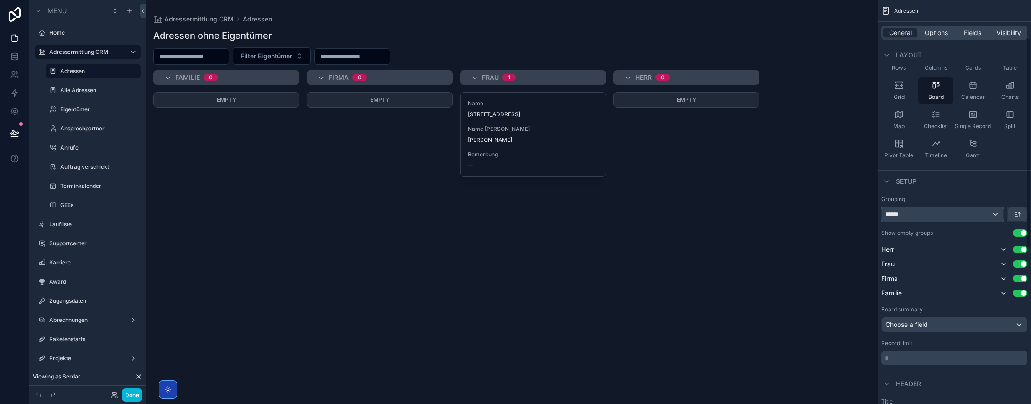
click at [943, 215] on div "******" at bounding box center [941, 214] width 121 height 15
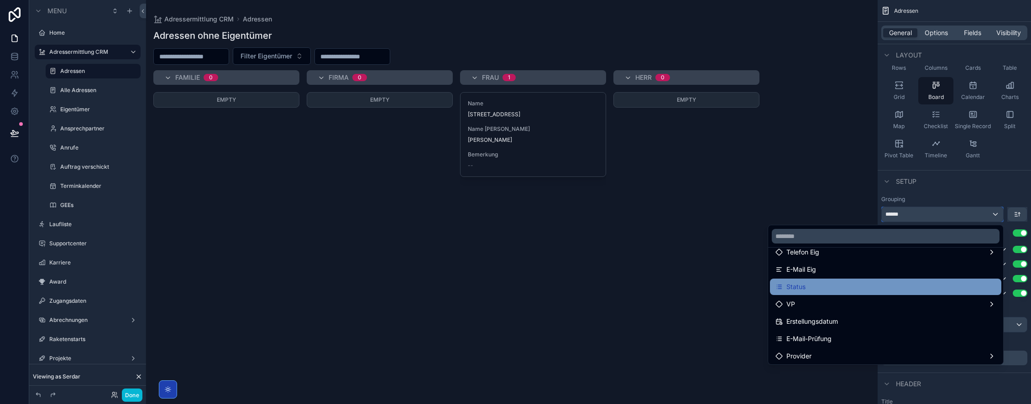
scroll to position [307, 0]
click at [832, 288] on div "Status" at bounding box center [885, 286] width 220 height 11
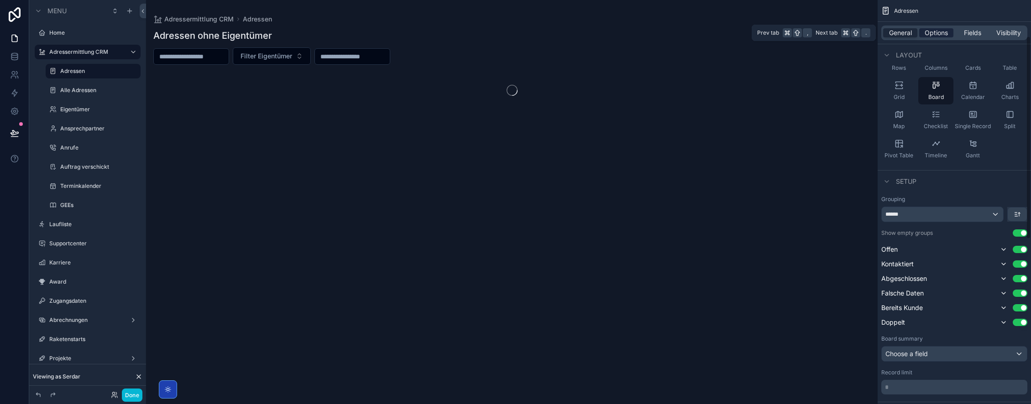
click at [939, 32] on span "Options" at bounding box center [935, 32] width 23 height 9
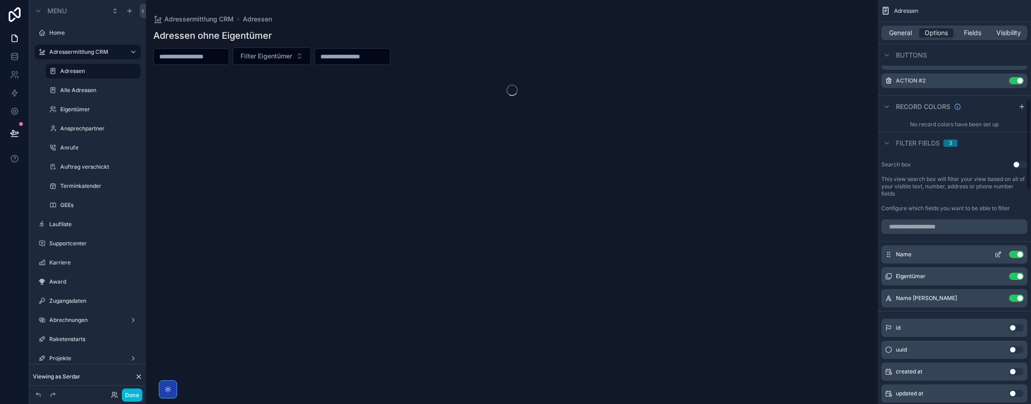
scroll to position [514, 0]
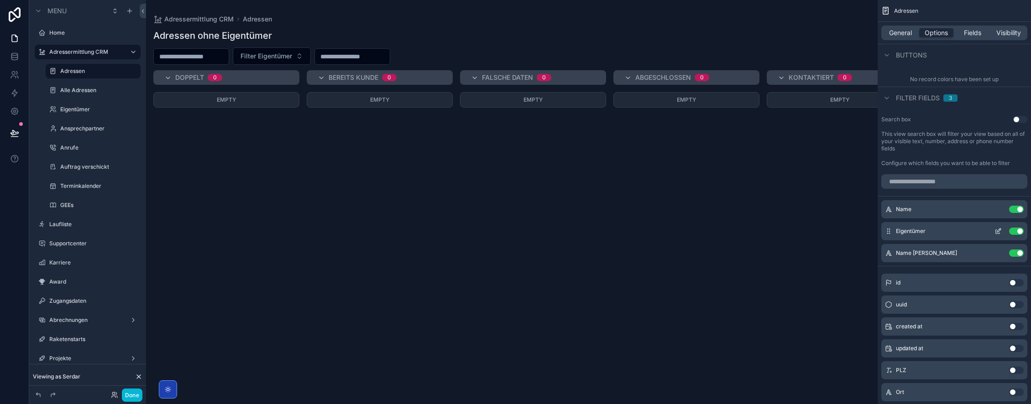
click at [1017, 235] on button "Use setting" at bounding box center [1016, 231] width 15 height 7
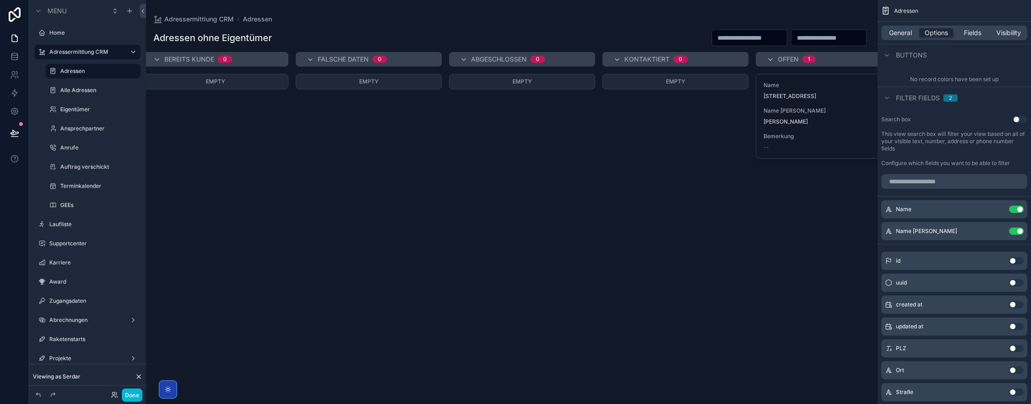
scroll to position [0, 196]
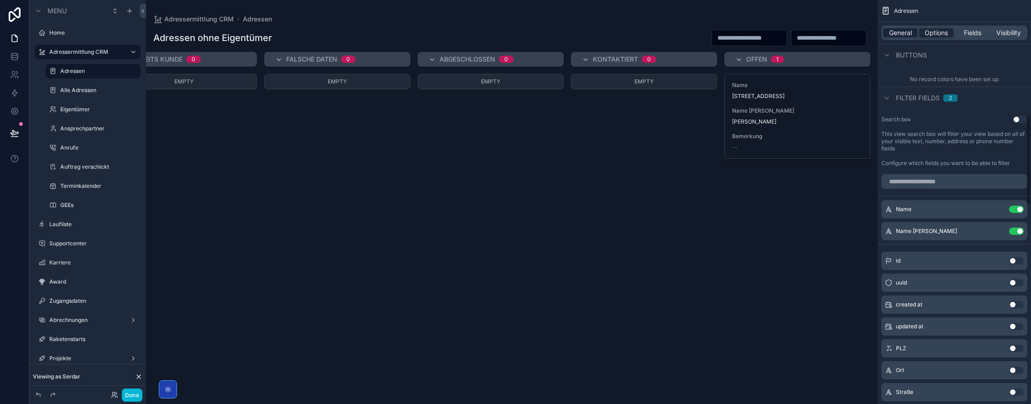
click at [901, 31] on span "General" at bounding box center [900, 32] width 23 height 9
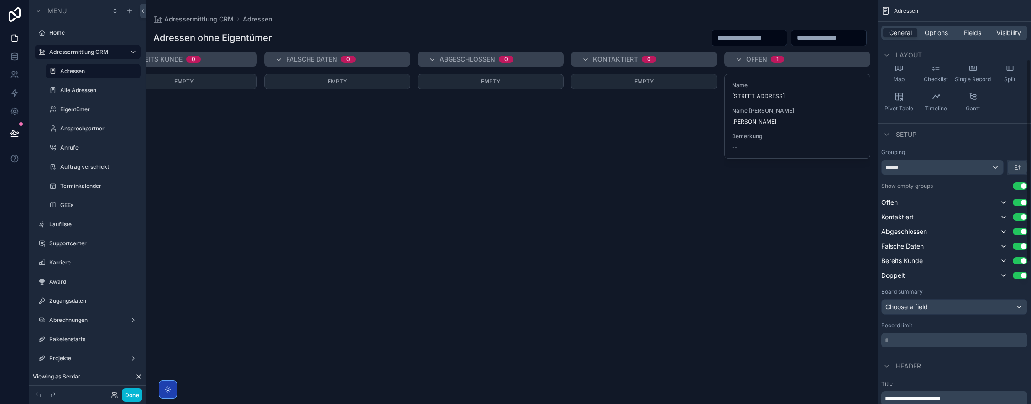
scroll to position [118, 0]
click at [1021, 167] on button "scrollable content" at bounding box center [1016, 169] width 19 height 14
click at [1008, 205] on span "Last -> First" at bounding box center [999, 207] width 35 height 11
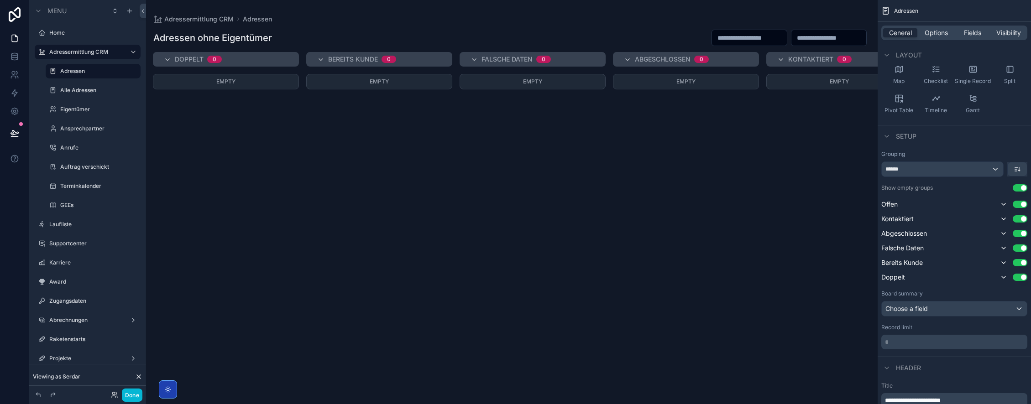
scroll to position [0, 196]
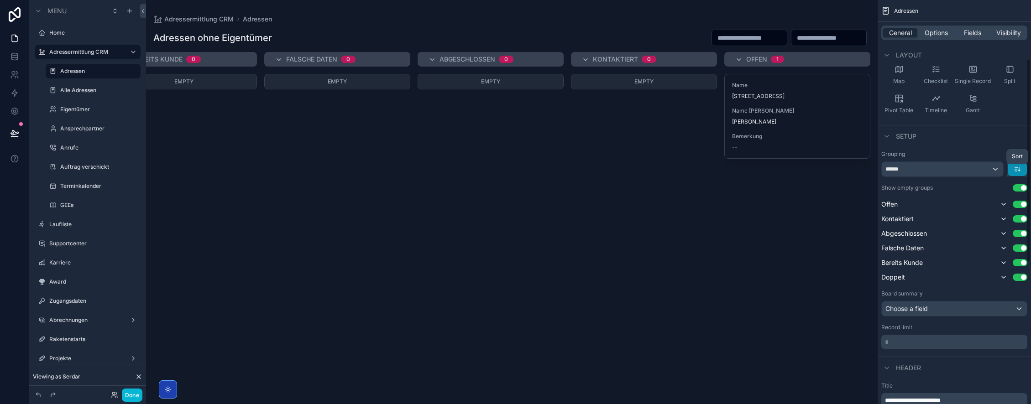
click at [1019, 170] on icon "scrollable content" at bounding box center [1016, 169] width 7 height 7
click at [1003, 189] on span "First -> Last" at bounding box center [999, 189] width 35 height 11
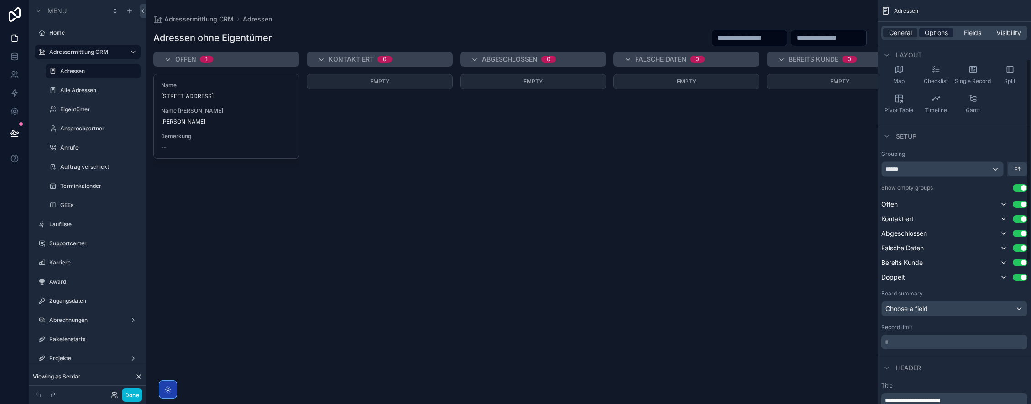
click at [940, 35] on span "Options" at bounding box center [935, 32] width 23 height 9
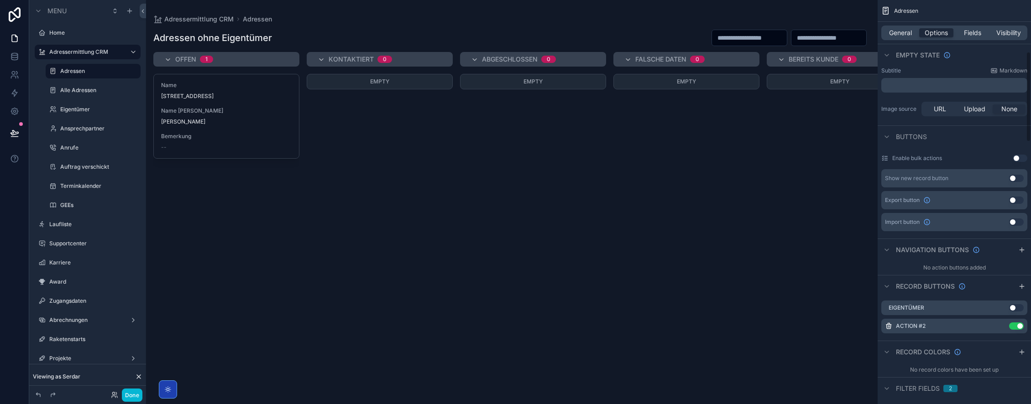
scroll to position [249, 0]
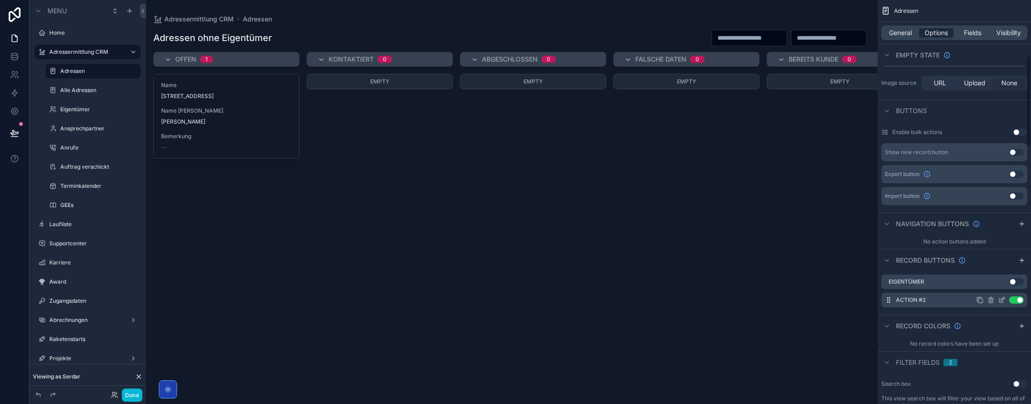
click at [1016, 304] on button "Use setting" at bounding box center [1016, 300] width 15 height 7
click at [73, 89] on label "Alle Adressen" at bounding box center [91, 90] width 62 height 7
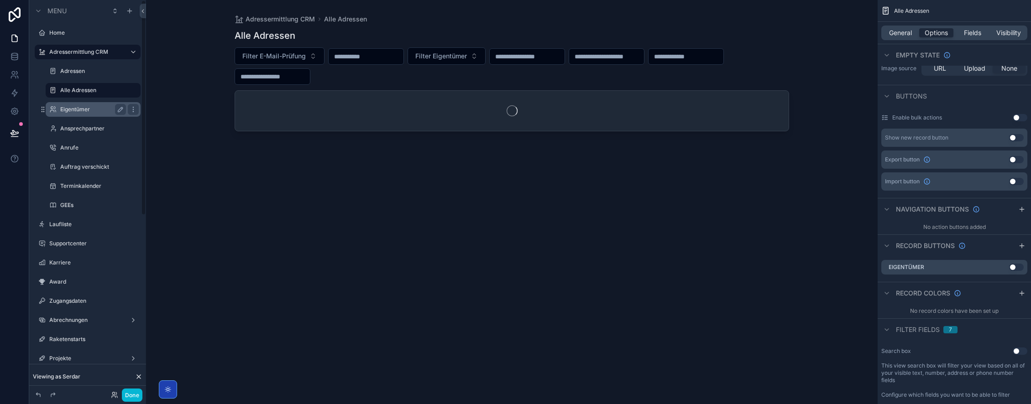
click at [99, 111] on label "Eigentümer" at bounding box center [91, 109] width 62 height 7
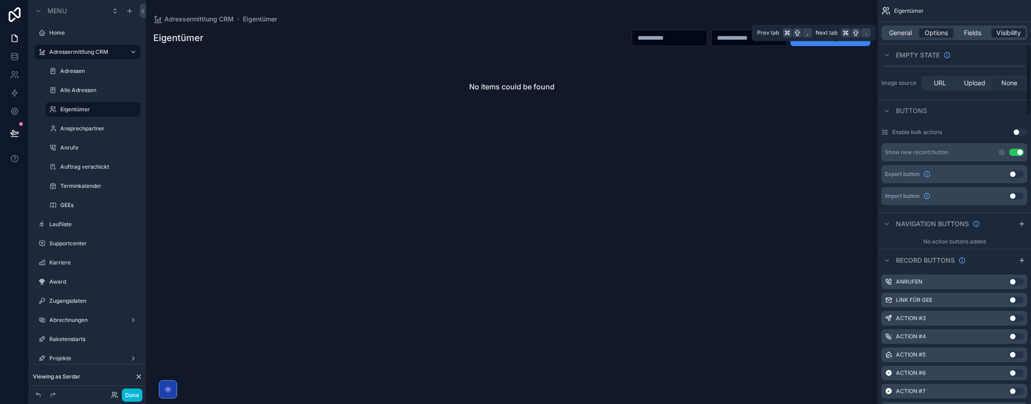
click at [1009, 33] on span "Visibility" at bounding box center [1008, 32] width 25 height 9
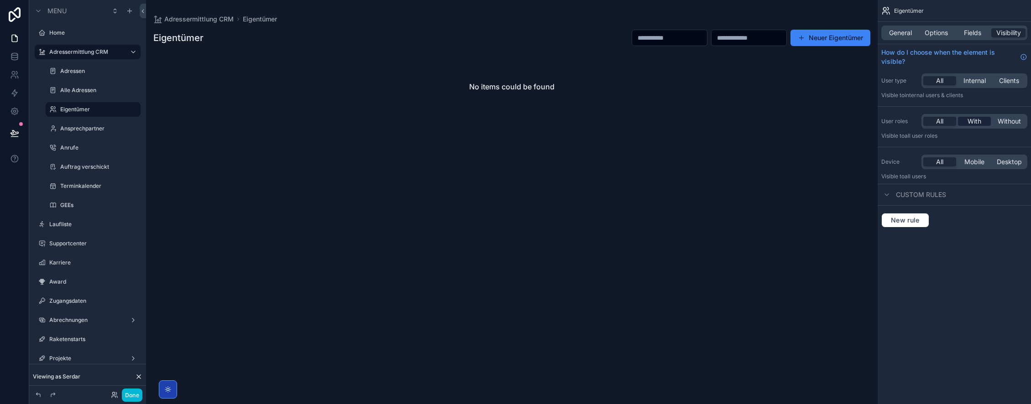
click at [975, 120] on span "With" at bounding box center [974, 121] width 14 height 9
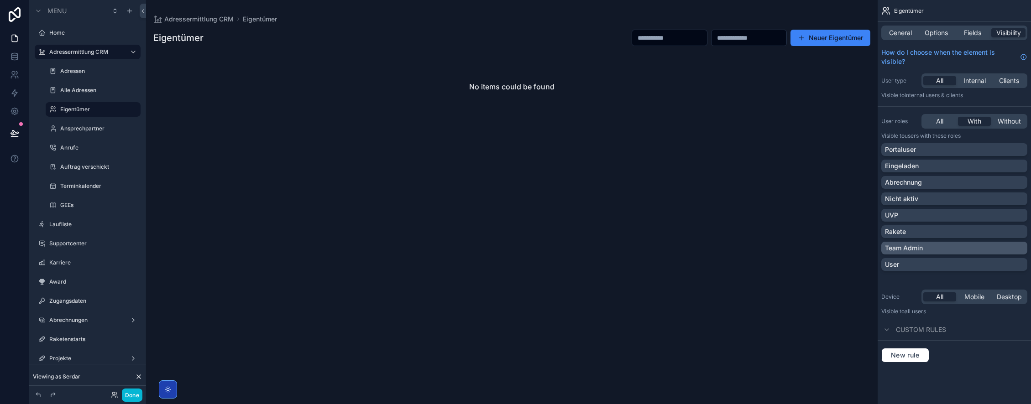
click at [934, 250] on div "Team Admin" at bounding box center [954, 248] width 139 height 9
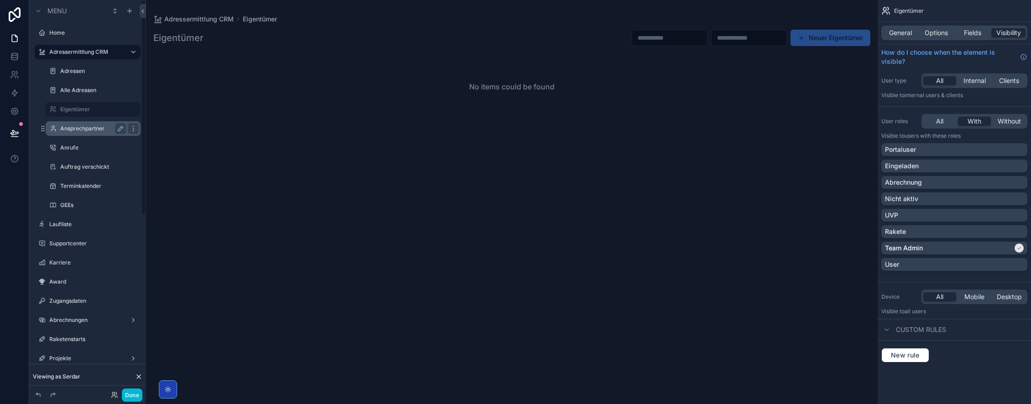
click at [80, 126] on label "Ansprechpartner" at bounding box center [91, 128] width 62 height 7
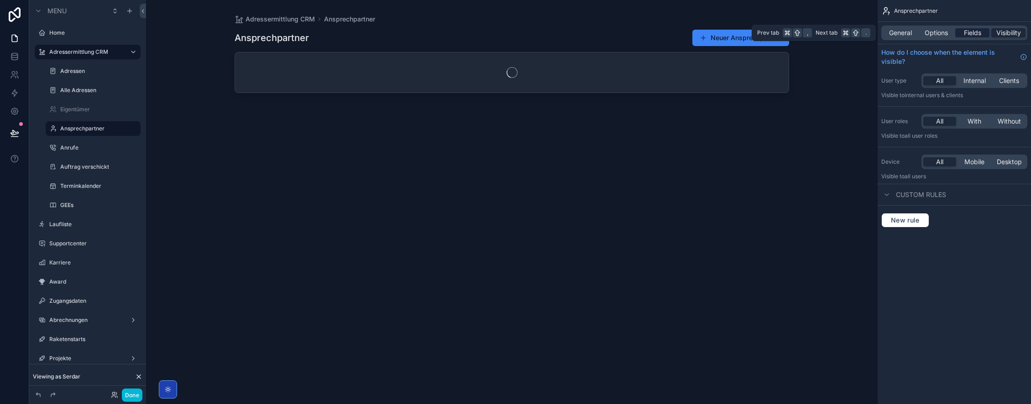
click at [973, 33] on span "Fields" at bounding box center [972, 32] width 17 height 9
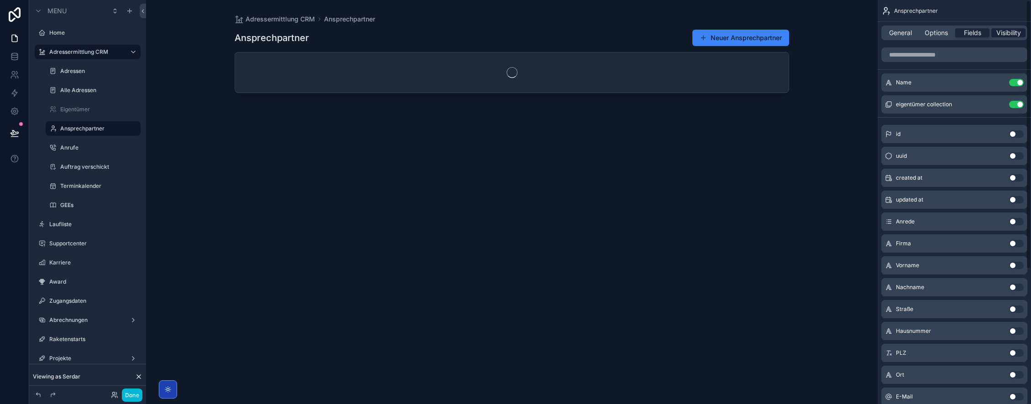
click at [1016, 31] on span "Visibility" at bounding box center [1008, 32] width 25 height 9
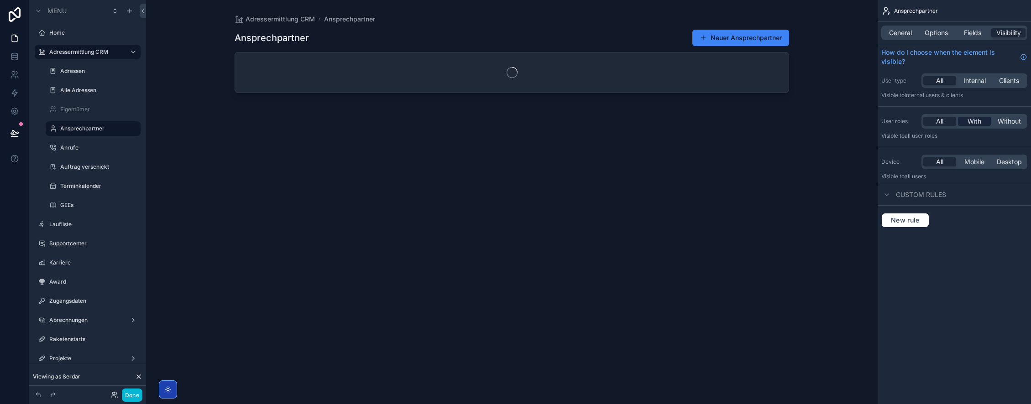
click at [970, 122] on span "With" at bounding box center [974, 121] width 14 height 9
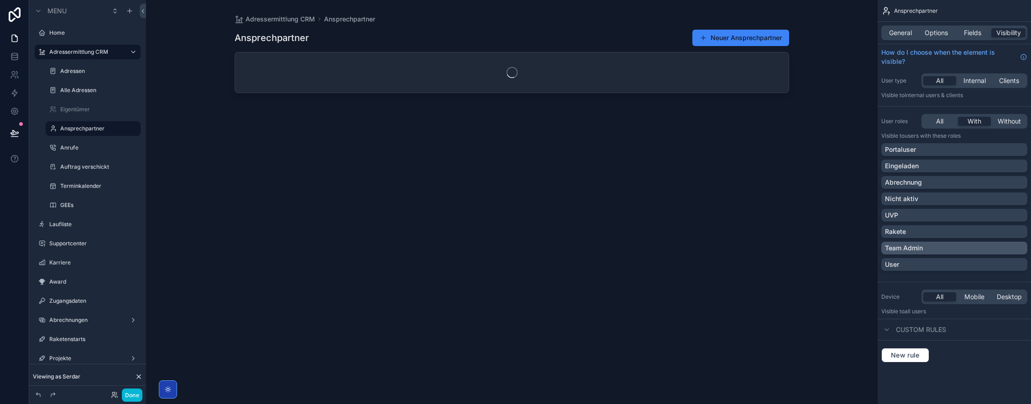
click at [920, 249] on p "Team Admin" at bounding box center [904, 248] width 38 height 9
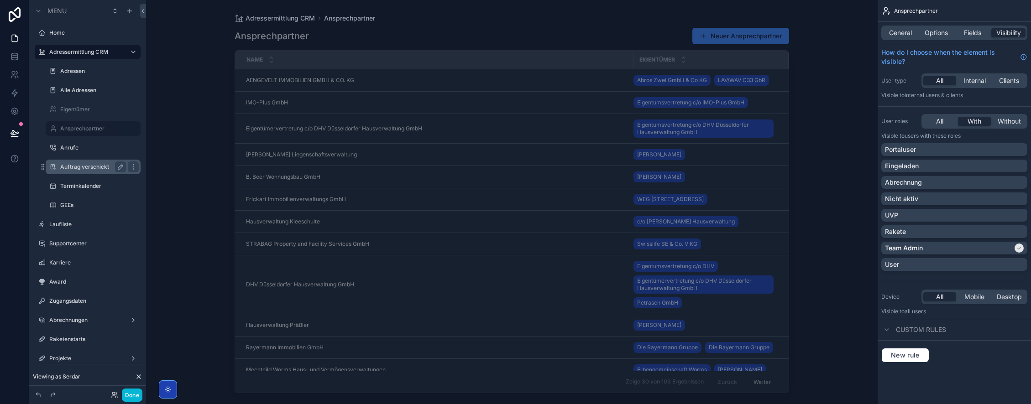
click at [94, 166] on label "Auftrag verschickt" at bounding box center [91, 166] width 62 height 7
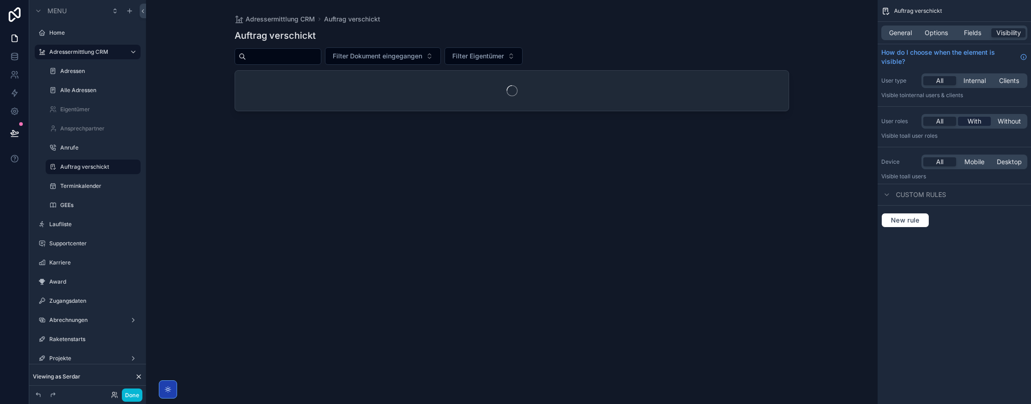
click at [980, 122] on span "With" at bounding box center [974, 121] width 14 height 9
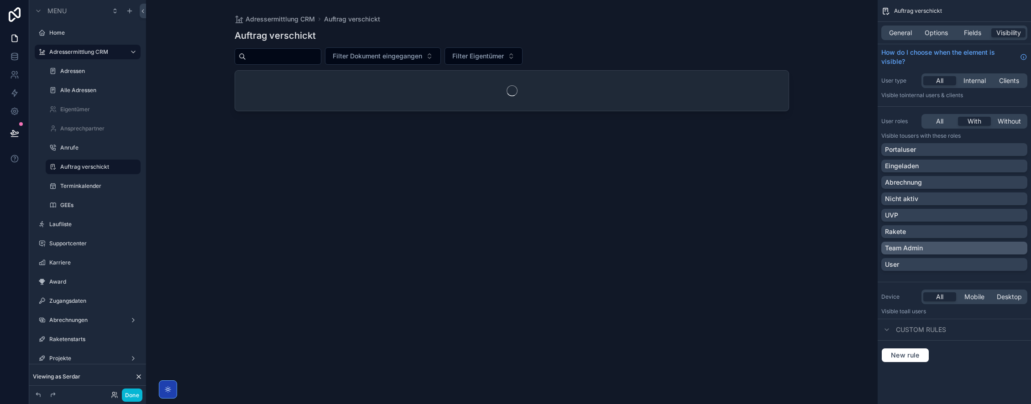
click at [919, 249] on p "Team Admin" at bounding box center [904, 248] width 38 height 9
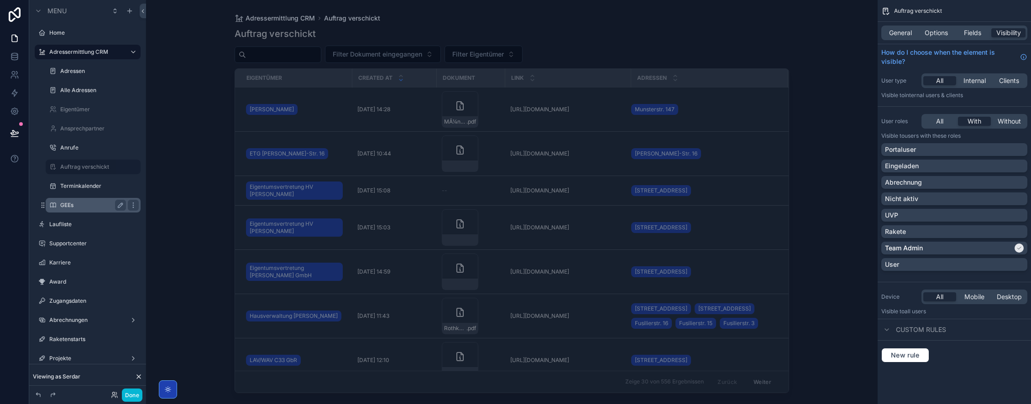
click at [83, 207] on label "GEEs" at bounding box center [91, 205] width 62 height 7
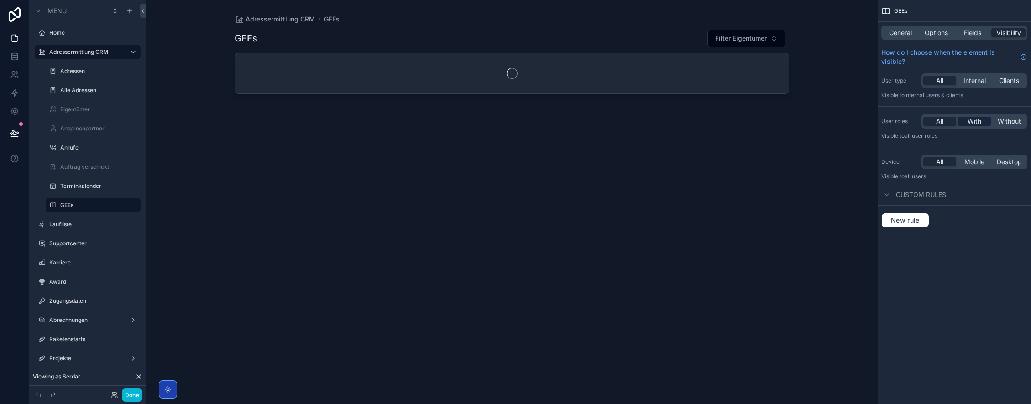
click at [983, 121] on div "With" at bounding box center [974, 121] width 33 height 9
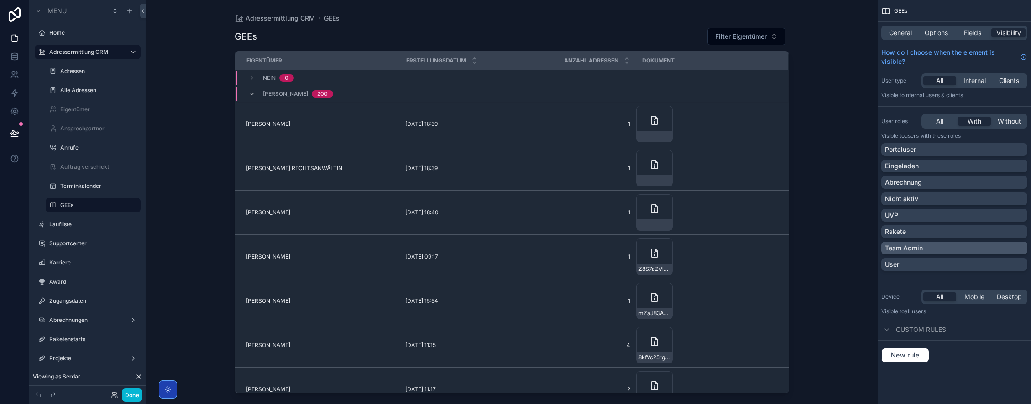
click at [931, 251] on div "Team Admin" at bounding box center [954, 248] width 139 height 9
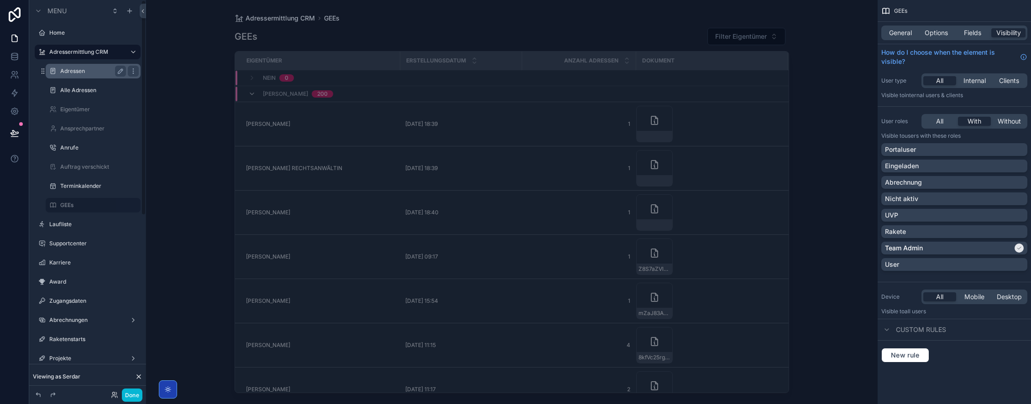
click at [77, 69] on label "Adressen" at bounding box center [91, 71] width 62 height 7
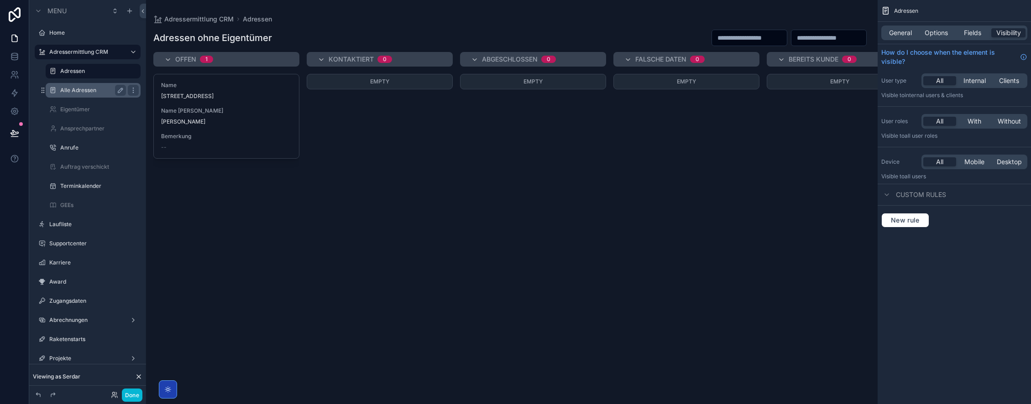
click at [82, 92] on label "Alle Adressen" at bounding box center [91, 90] width 62 height 7
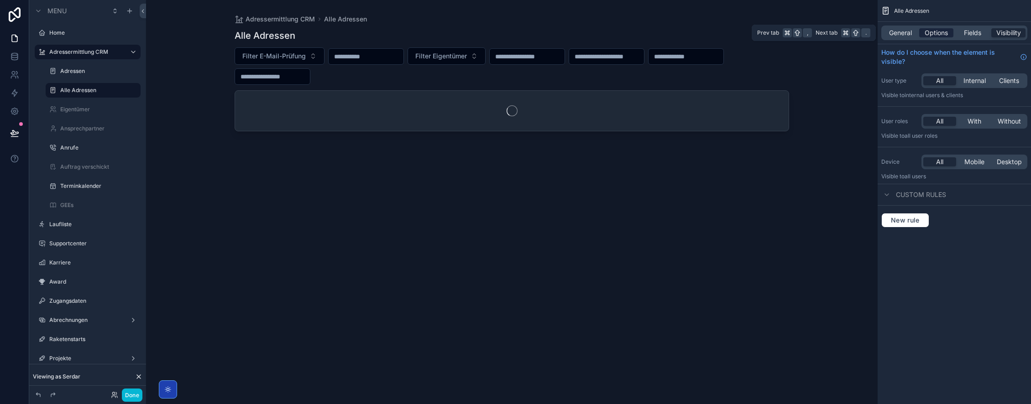
click at [943, 34] on span "Options" at bounding box center [935, 32] width 23 height 9
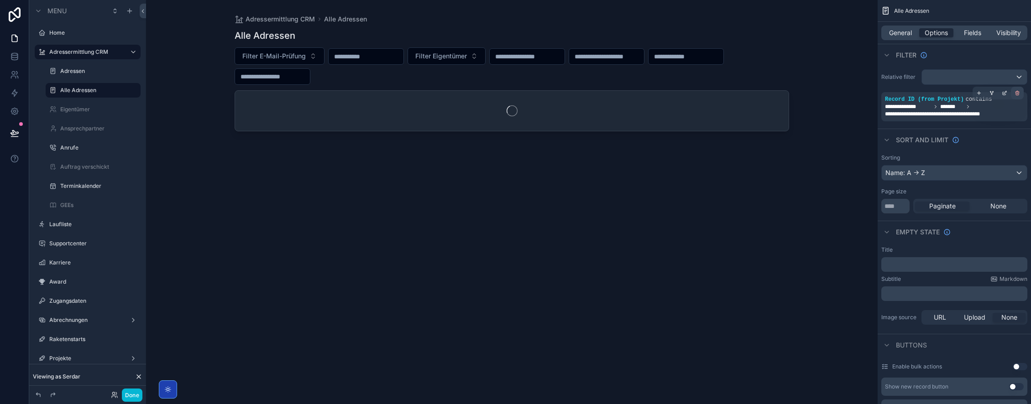
click at [1017, 92] on icon "scrollable content" at bounding box center [1016, 92] width 5 height 5
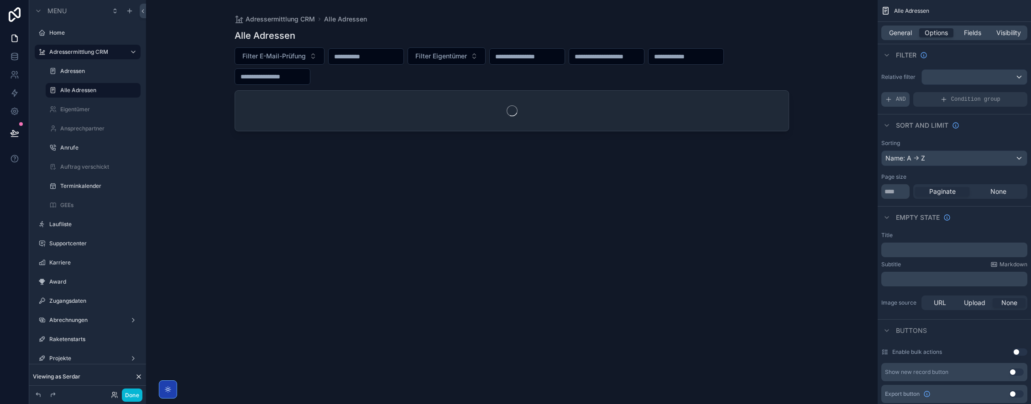
click at [890, 99] on icon "scrollable content" at bounding box center [888, 99] width 4 height 0
click at [1005, 96] on div "scrollable content" at bounding box center [1004, 93] width 13 height 13
click at [804, 87] on span "Select a field" at bounding box center [788, 86] width 39 height 8
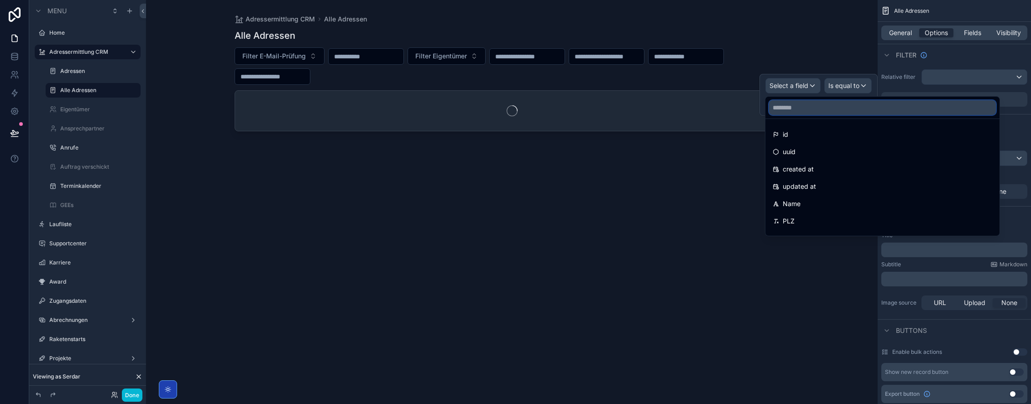
click at [806, 111] on input "text" at bounding box center [882, 107] width 227 height 15
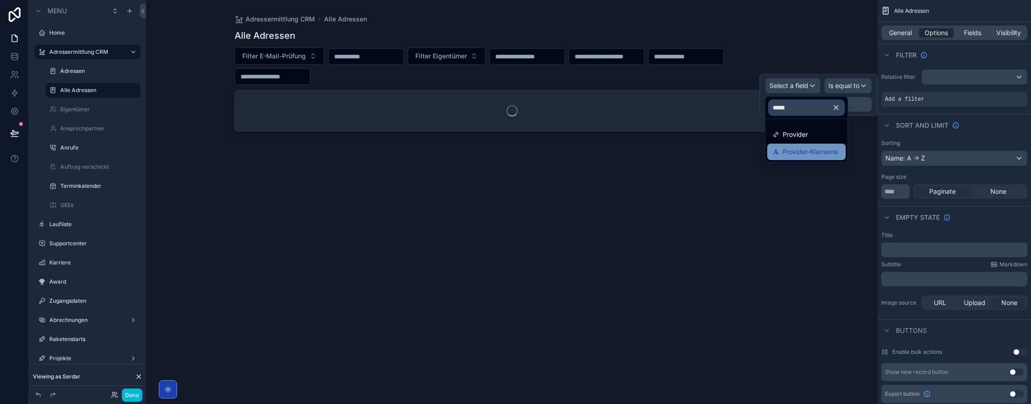
type input "*****"
click at [823, 151] on span "Provider-Klarname" at bounding box center [809, 151] width 55 height 11
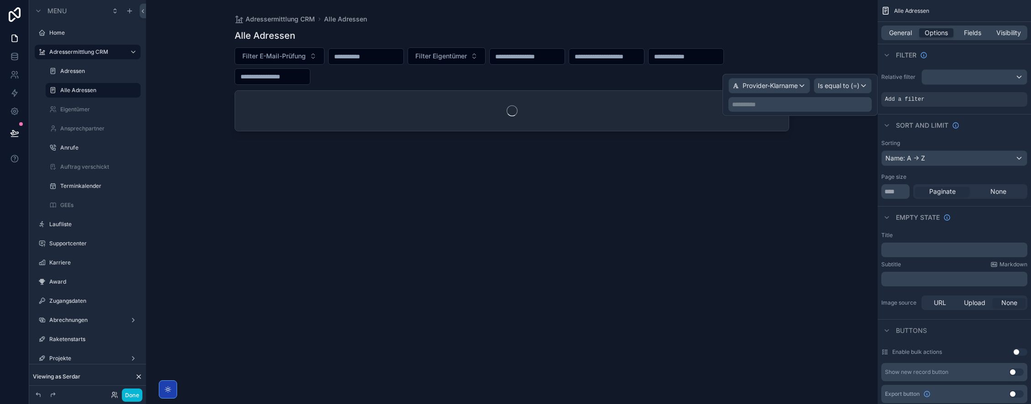
click at [826, 105] on p "**********" at bounding box center [801, 104] width 138 height 9
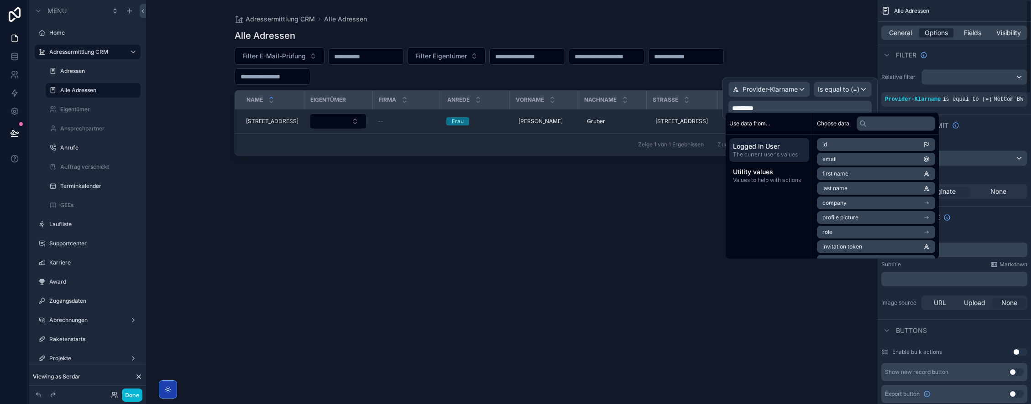
click at [969, 110] on div "Relative filter Provider-Klarname is equal to (=) NetCom BW" at bounding box center [953, 88] width 153 height 45
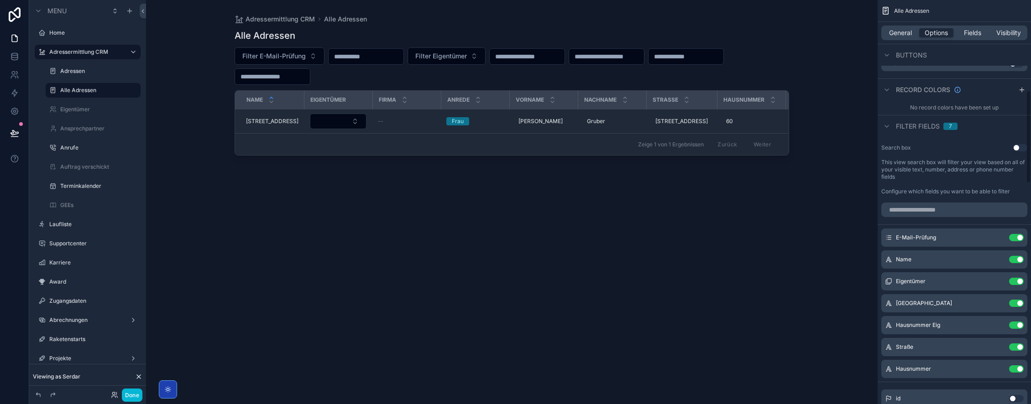
scroll to position [524, 0]
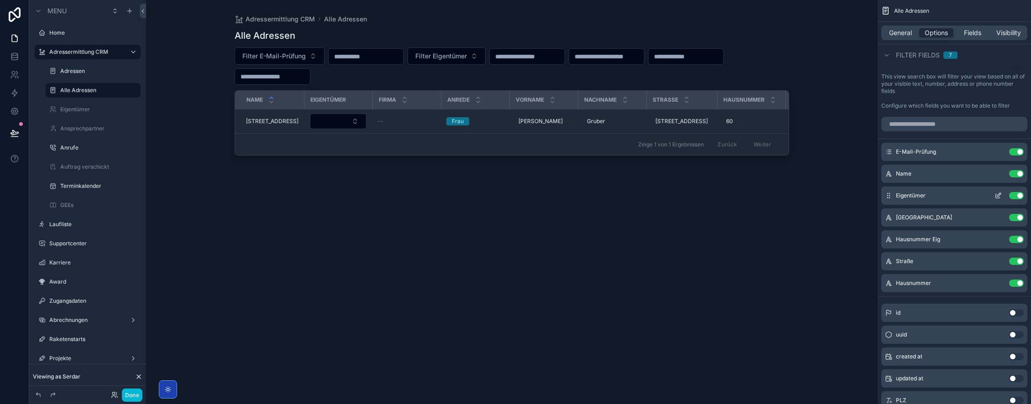
click at [1017, 199] on button "Use setting" at bounding box center [1016, 195] width 15 height 7
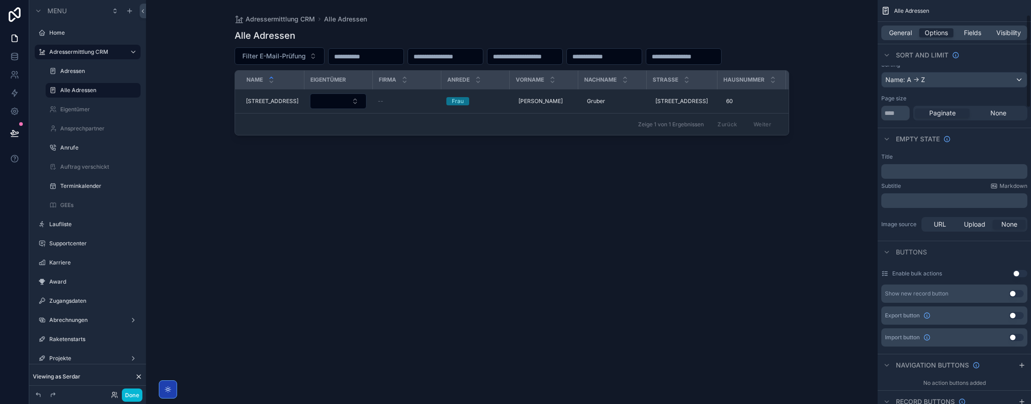
scroll to position [65, 0]
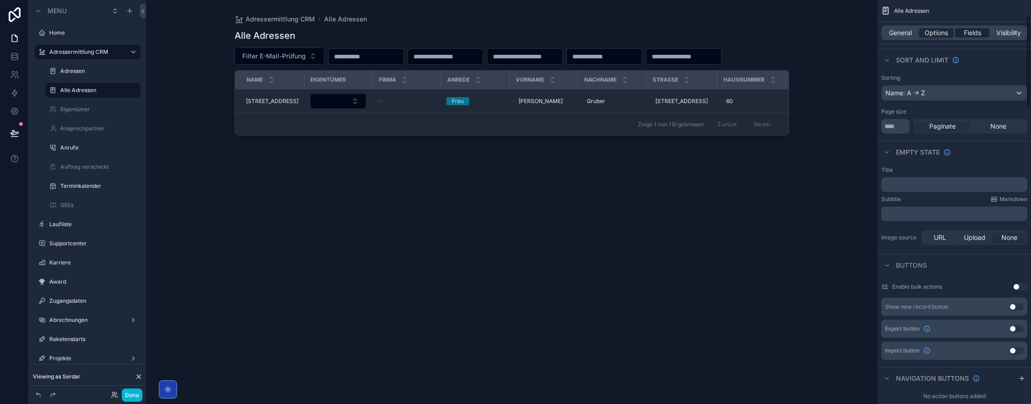
click at [972, 29] on span "Fields" at bounding box center [972, 32] width 17 height 9
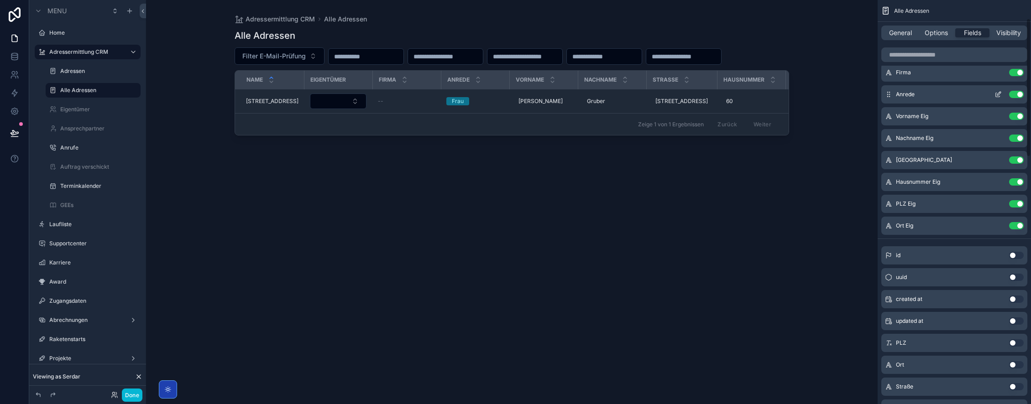
scroll to position [0, 0]
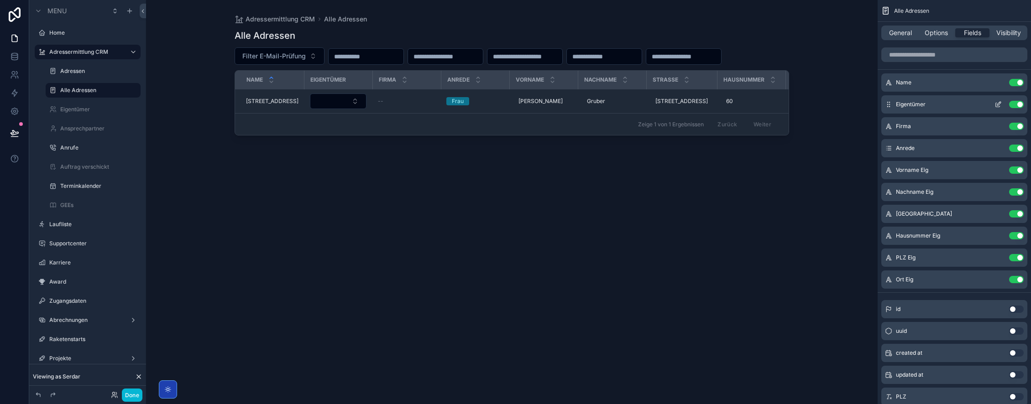
click at [1020, 104] on button "Use setting" at bounding box center [1016, 104] width 15 height 7
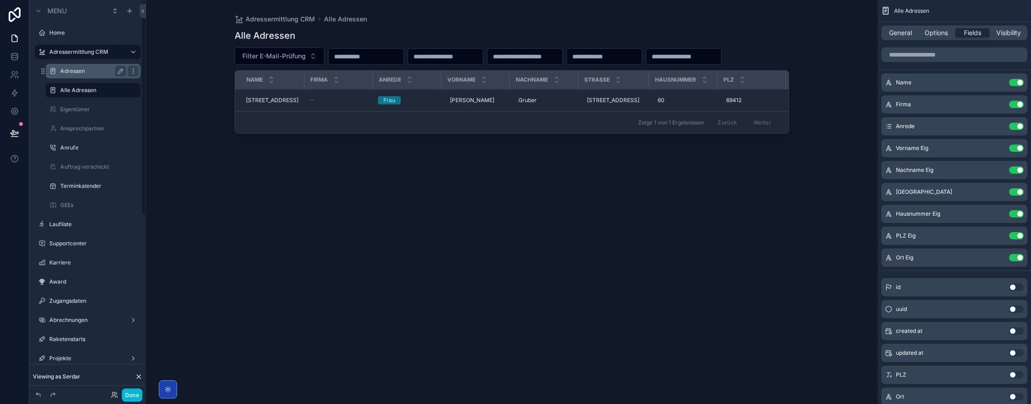
click at [86, 71] on label "Adressen" at bounding box center [91, 71] width 62 height 7
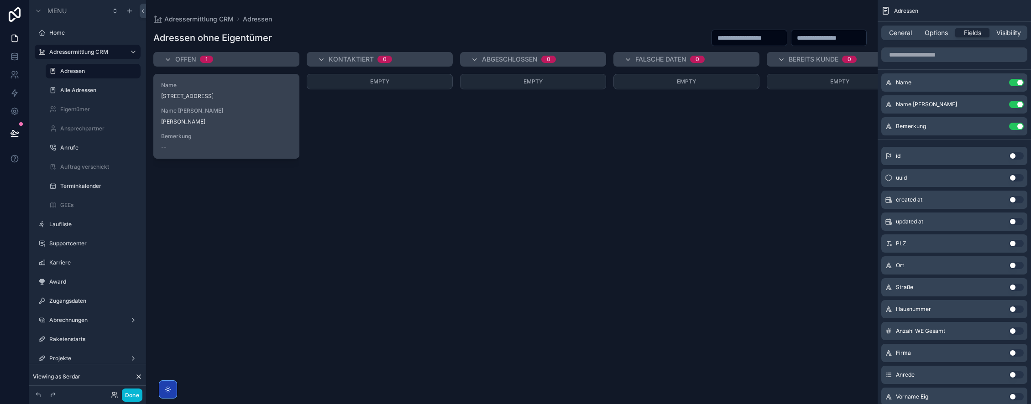
click at [253, 114] on span "Name [PERSON_NAME]" at bounding box center [226, 110] width 130 height 7
click at [233, 116] on div "Name [PERSON_NAME]" at bounding box center [226, 116] width 130 height 18
click at [219, 108] on span "Name [PERSON_NAME]" at bounding box center [226, 110] width 130 height 7
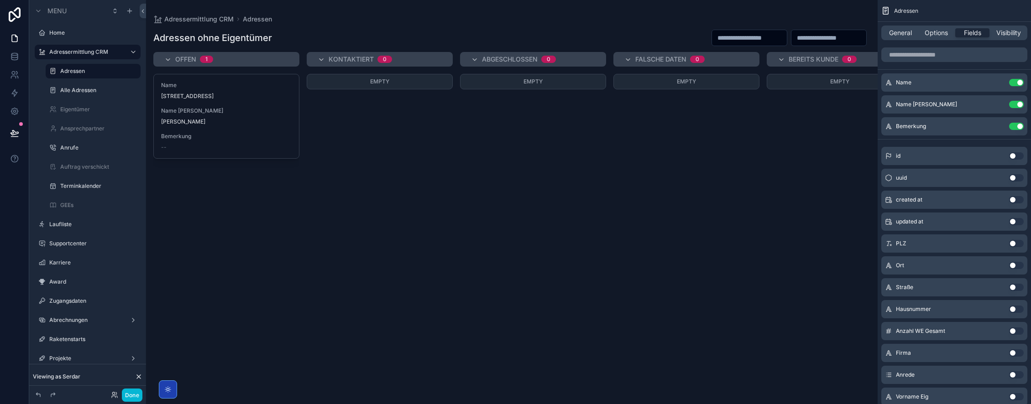
drag, startPoint x: 219, startPoint y: 108, endPoint x: 899, endPoint y: 93, distance: 679.5
click at [220, 108] on span "Name [PERSON_NAME]" at bounding box center [226, 110] width 130 height 7
click at [936, 36] on span "Options" at bounding box center [935, 32] width 23 height 9
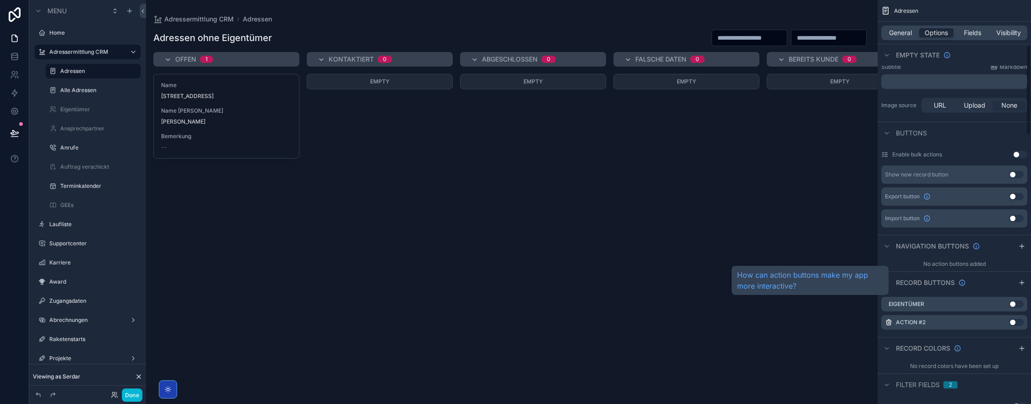
scroll to position [192, 0]
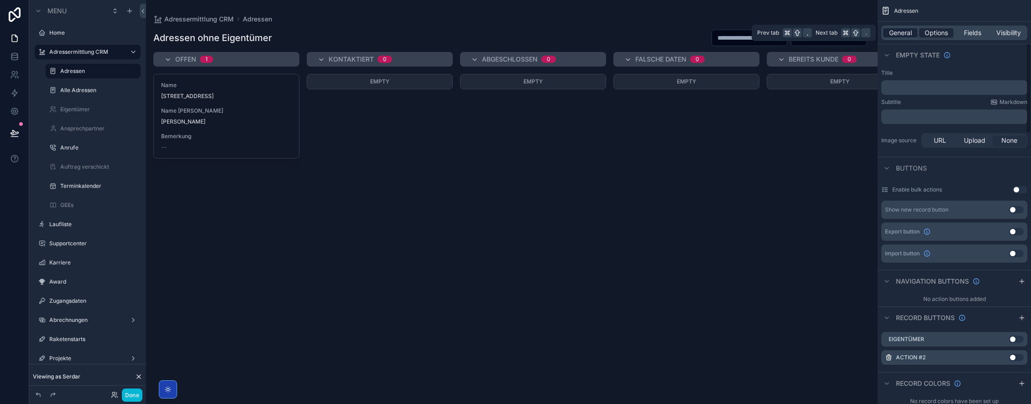
click at [903, 31] on span "General" at bounding box center [900, 32] width 23 height 9
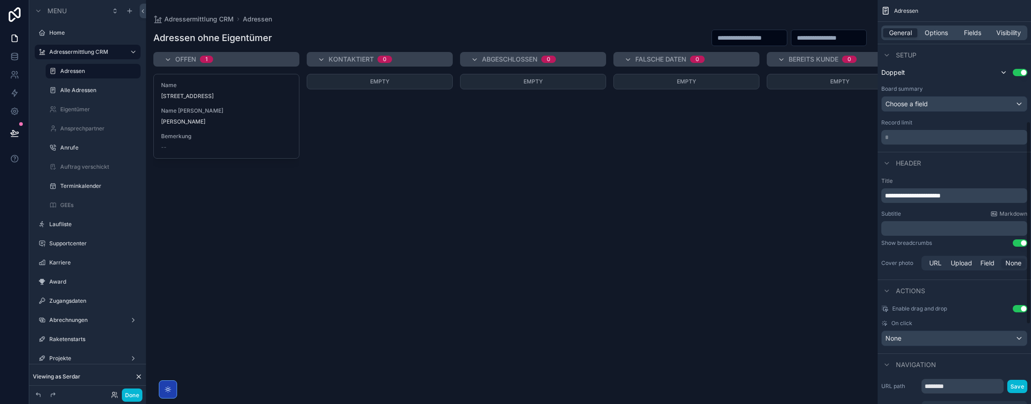
scroll to position [401, 0]
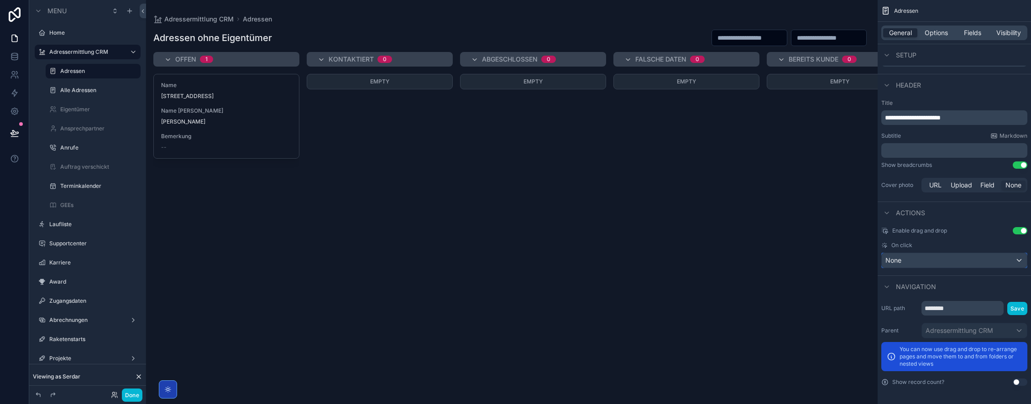
click at [922, 255] on div "None" at bounding box center [953, 260] width 145 height 15
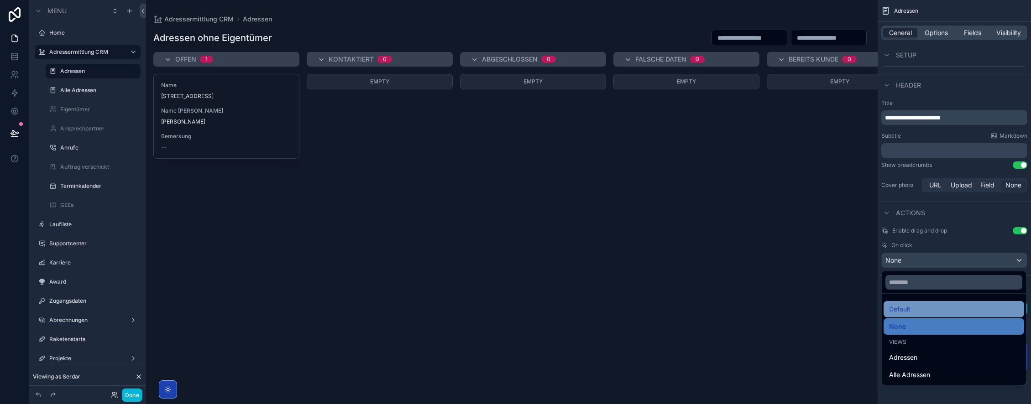
click at [922, 311] on div "Default" at bounding box center [954, 309] width 130 height 11
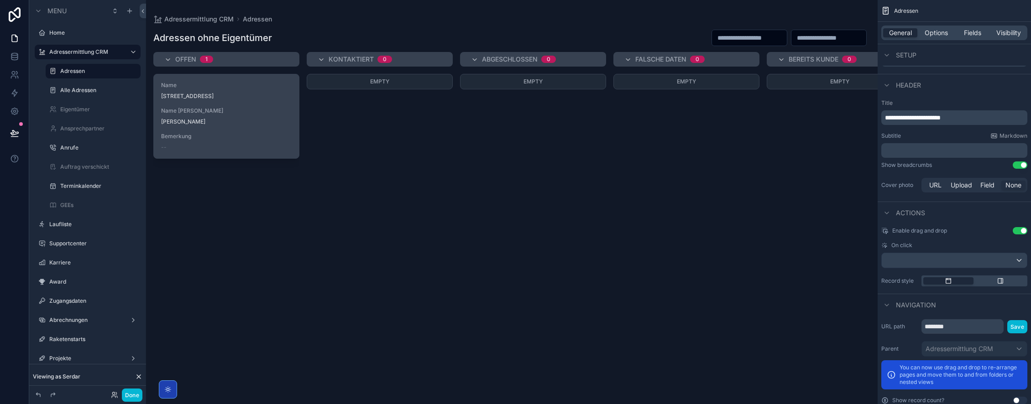
click at [218, 111] on span "Name [PERSON_NAME]" at bounding box center [226, 110] width 130 height 7
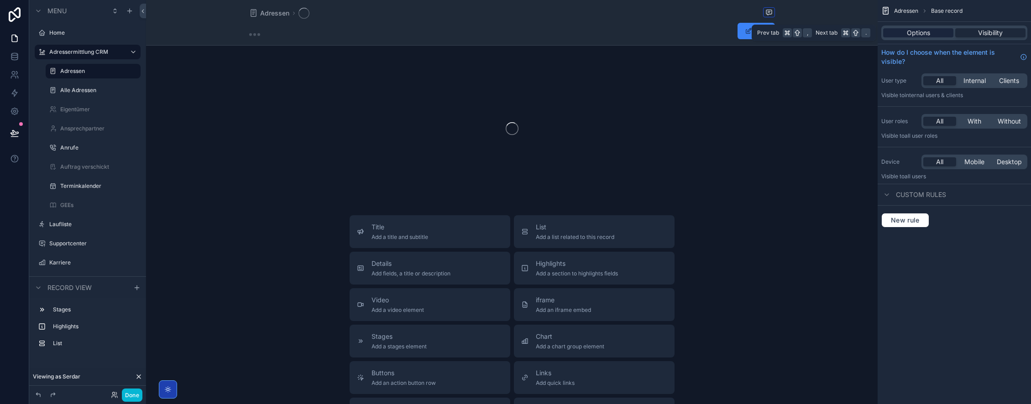
click at [926, 31] on span "Options" at bounding box center [918, 32] width 23 height 9
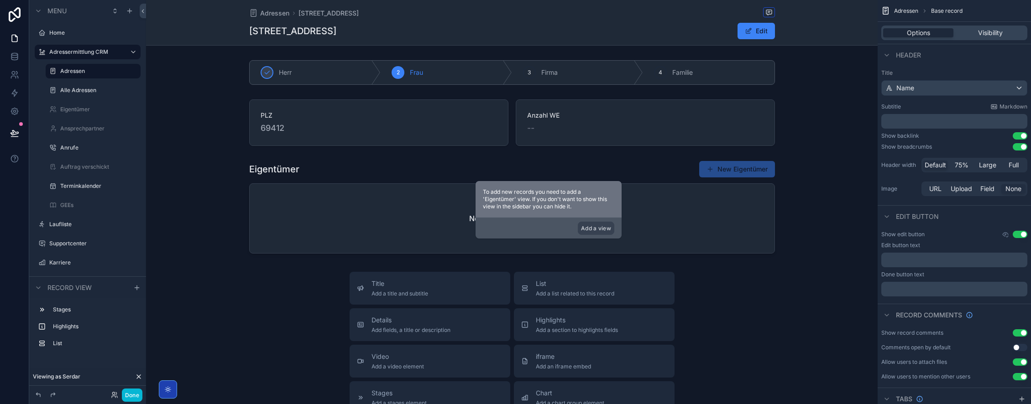
click at [1020, 234] on button "Use setting" at bounding box center [1019, 234] width 15 height 7
